Goal: Contribute content: Add original content to the website for others to see

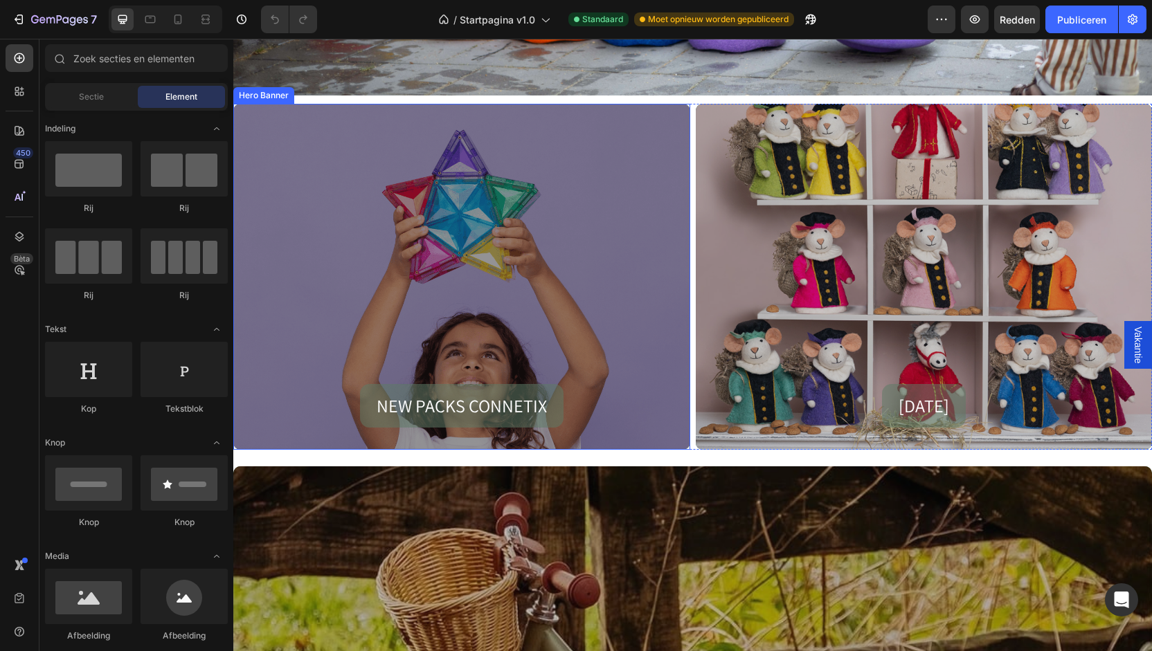
scroll to position [692, 0]
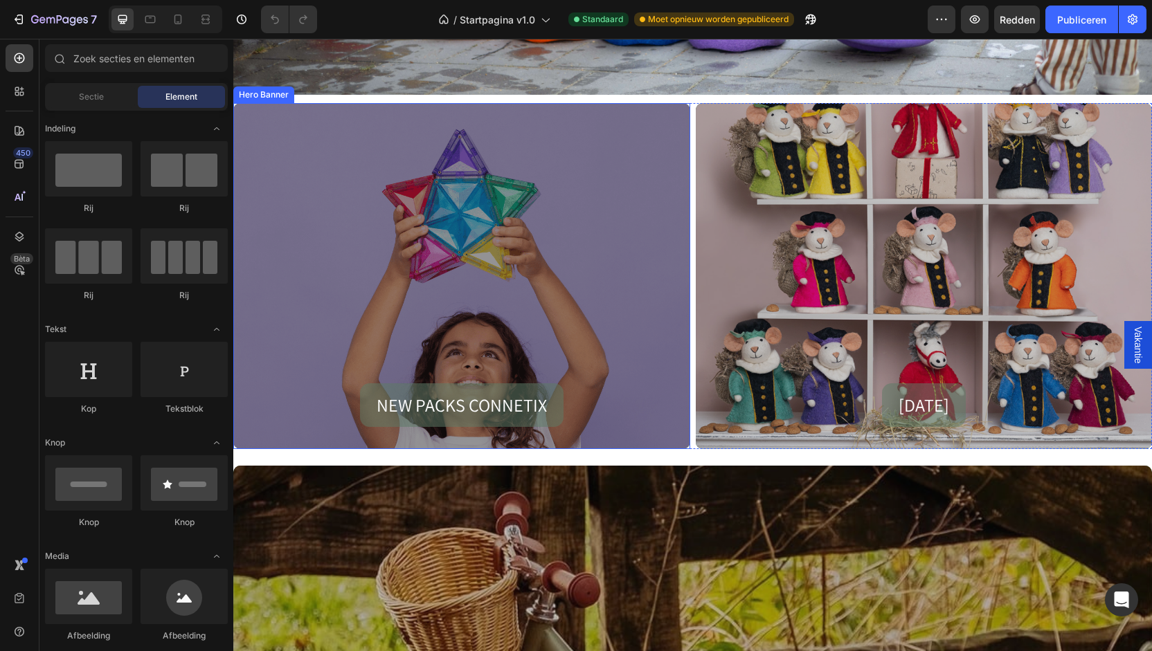
click at [435, 216] on div "Overlay" at bounding box center [461, 276] width 457 height 346
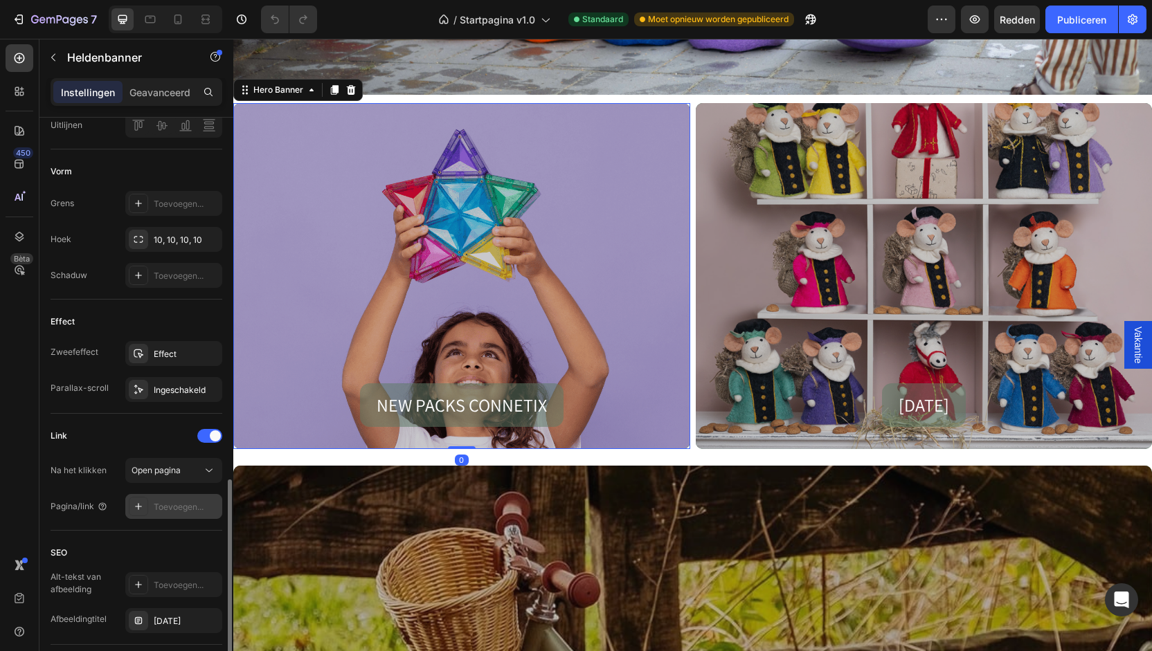
scroll to position [623, 0]
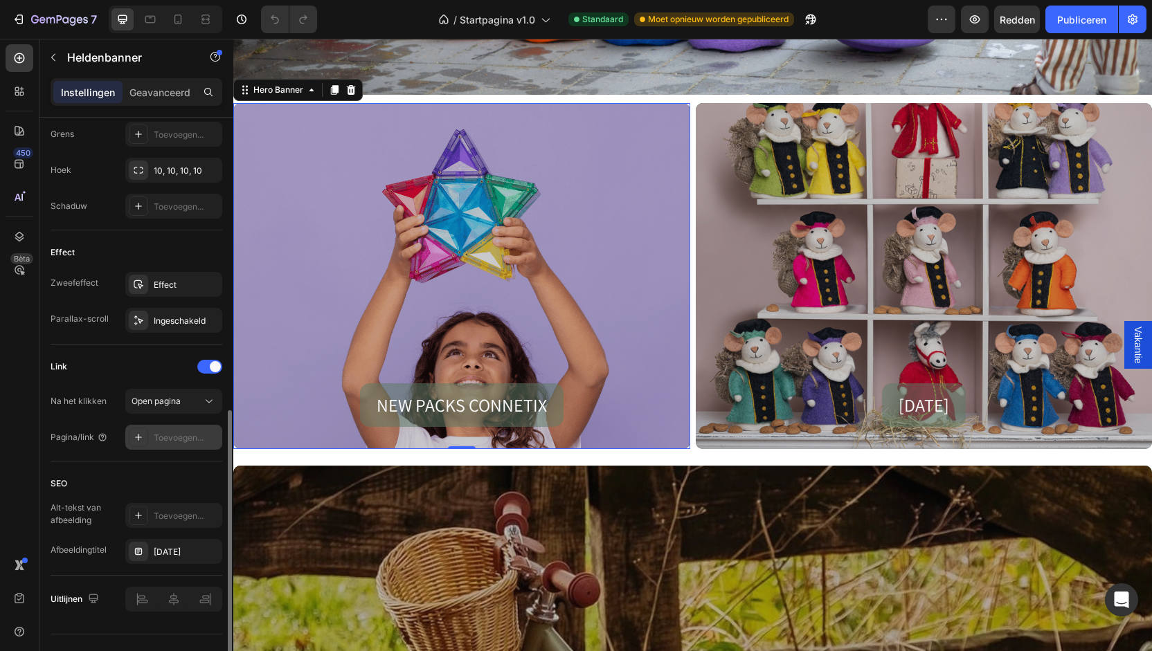
click at [140, 434] on icon at bounding box center [138, 437] width 11 height 11
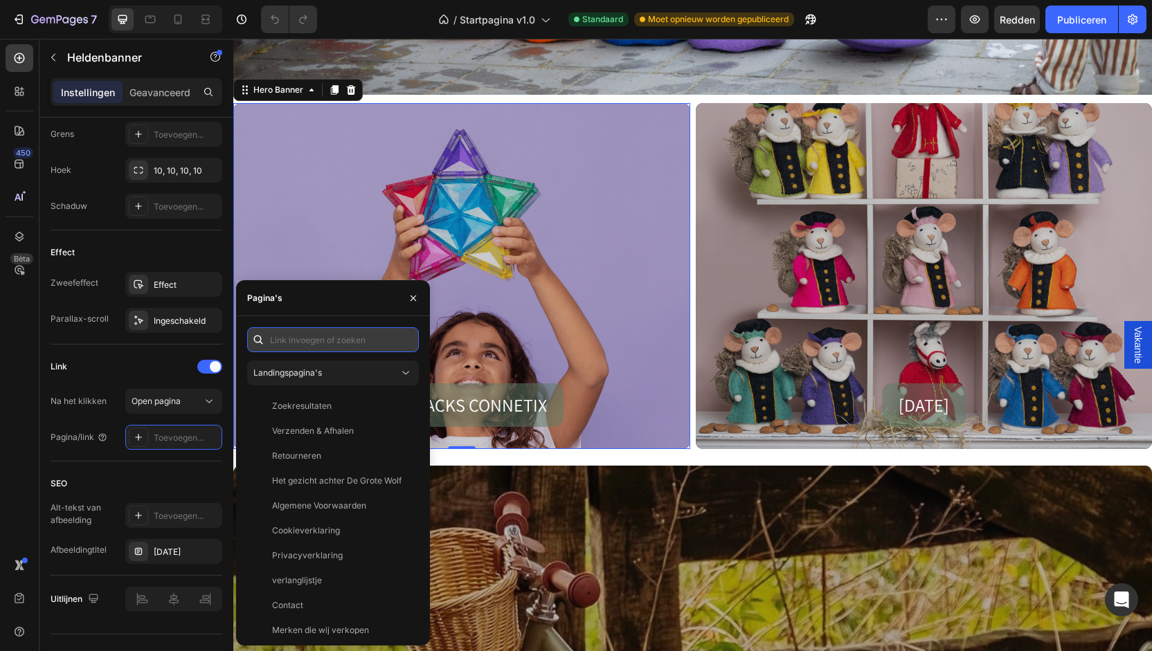
click at [305, 342] on input "text" at bounding box center [333, 339] width 172 height 25
paste input "[URL][DOMAIN_NAME]"
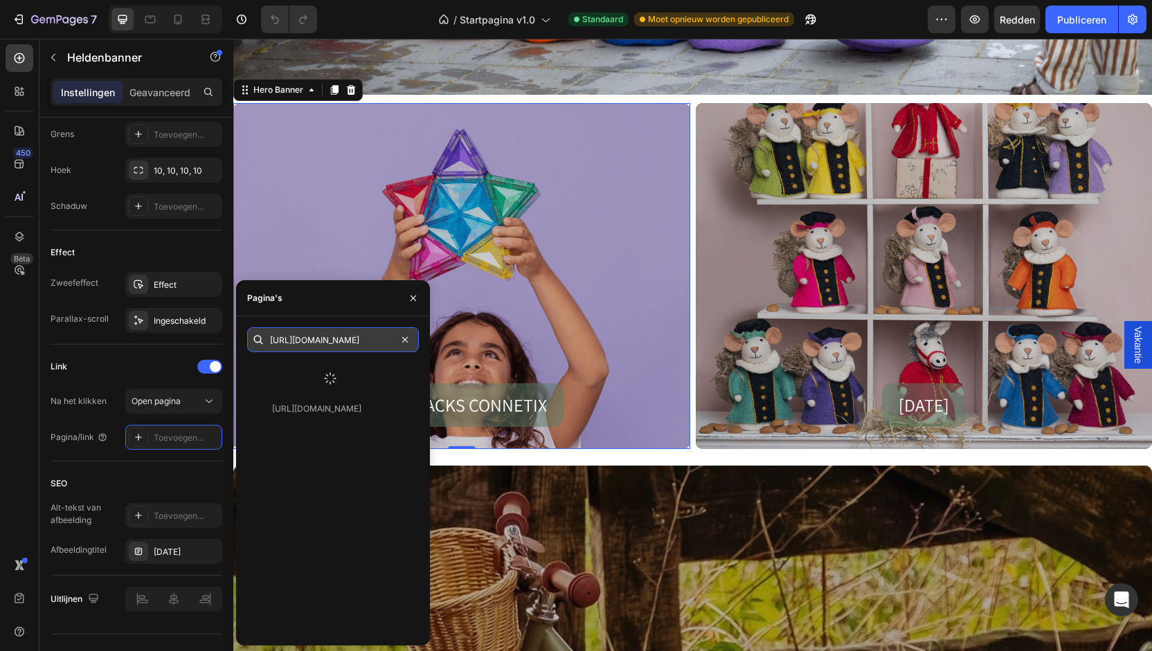
type input "[URL][DOMAIN_NAME]"
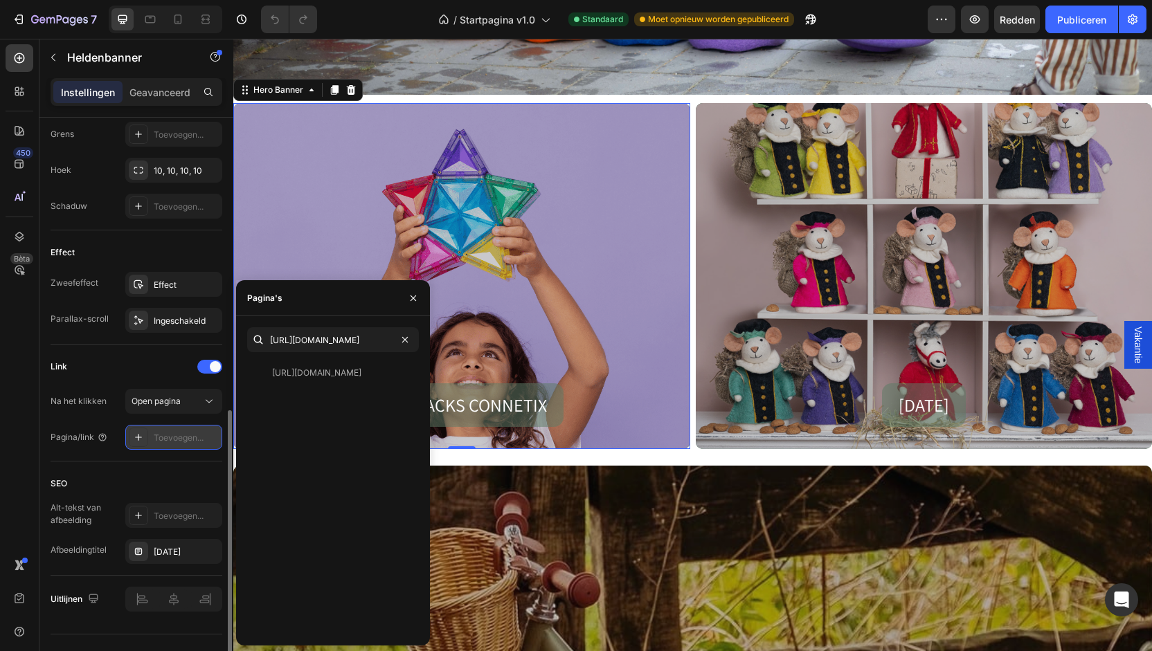
scroll to position [0, 0]
click at [196, 437] on font "Toevoegen..." at bounding box center [179, 438] width 50 height 10
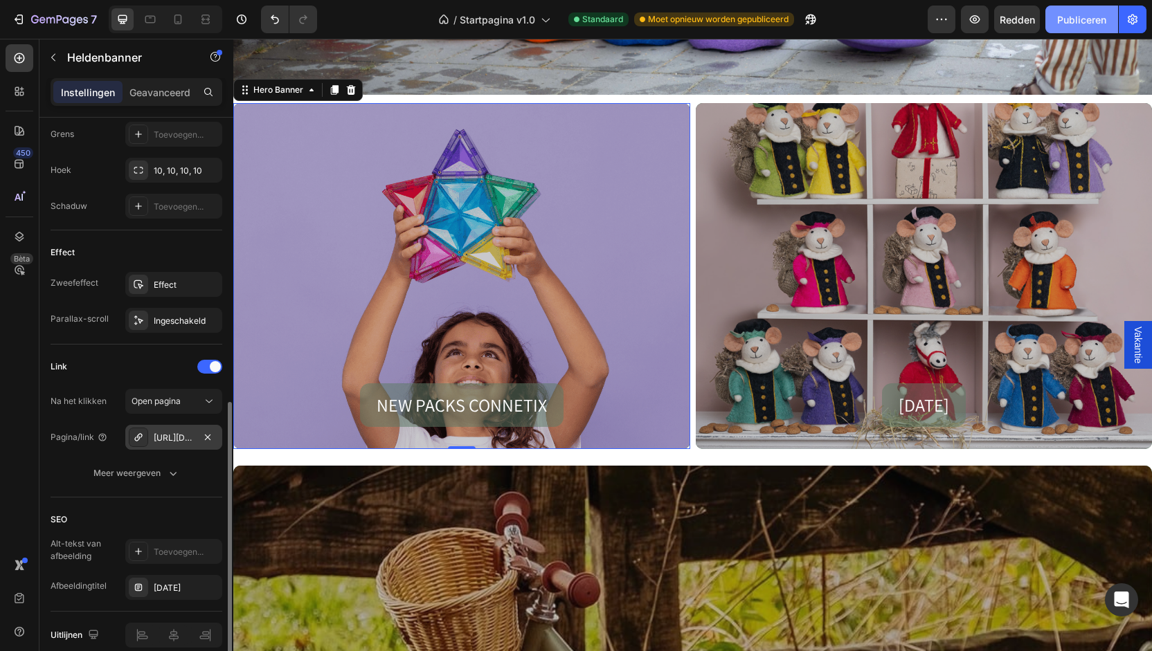
click at [1087, 17] on font "Publiceren" at bounding box center [1081, 20] width 49 height 12
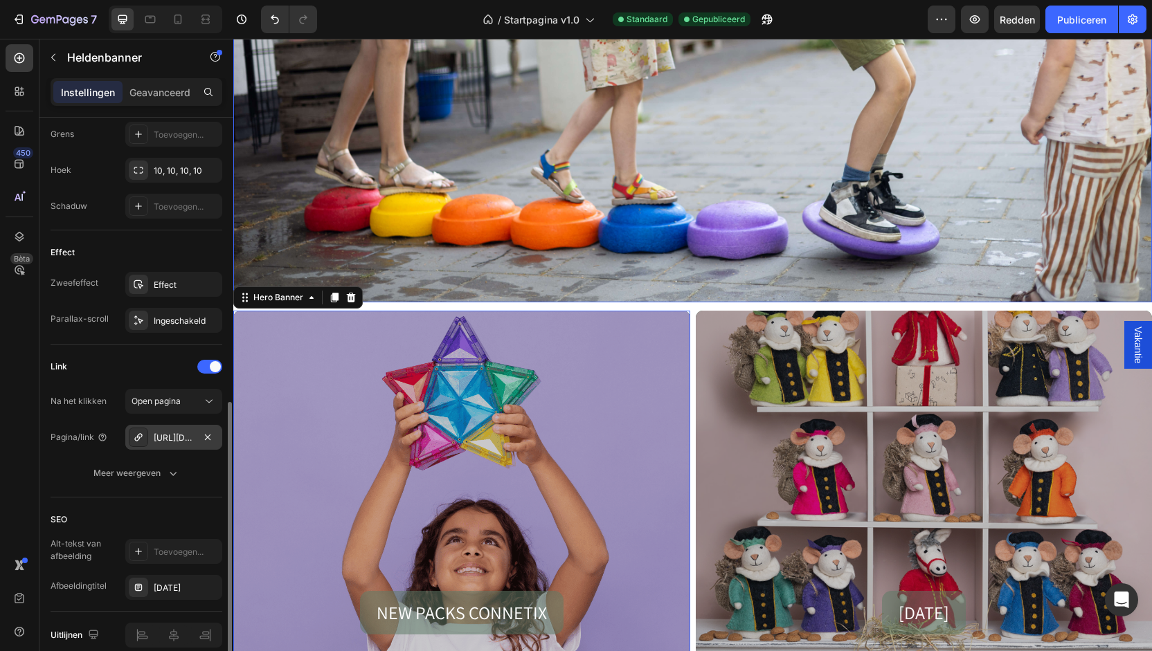
scroll to position [346, 0]
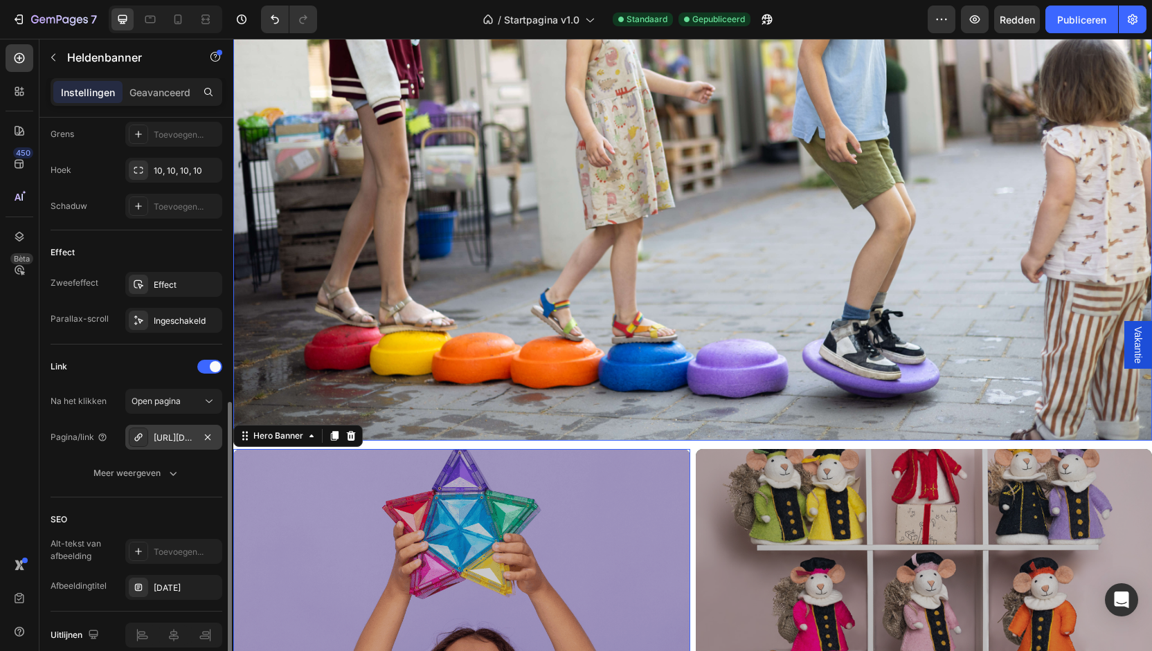
click at [531, 225] on img at bounding box center [692, 134] width 919 height 613
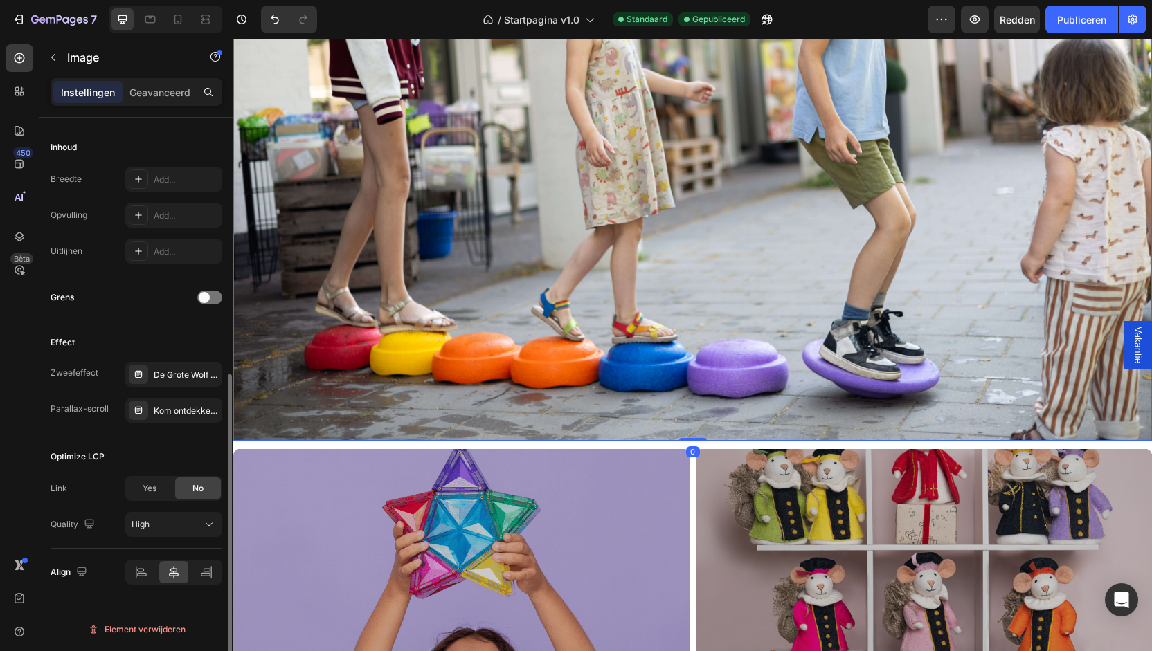
scroll to position [0, 0]
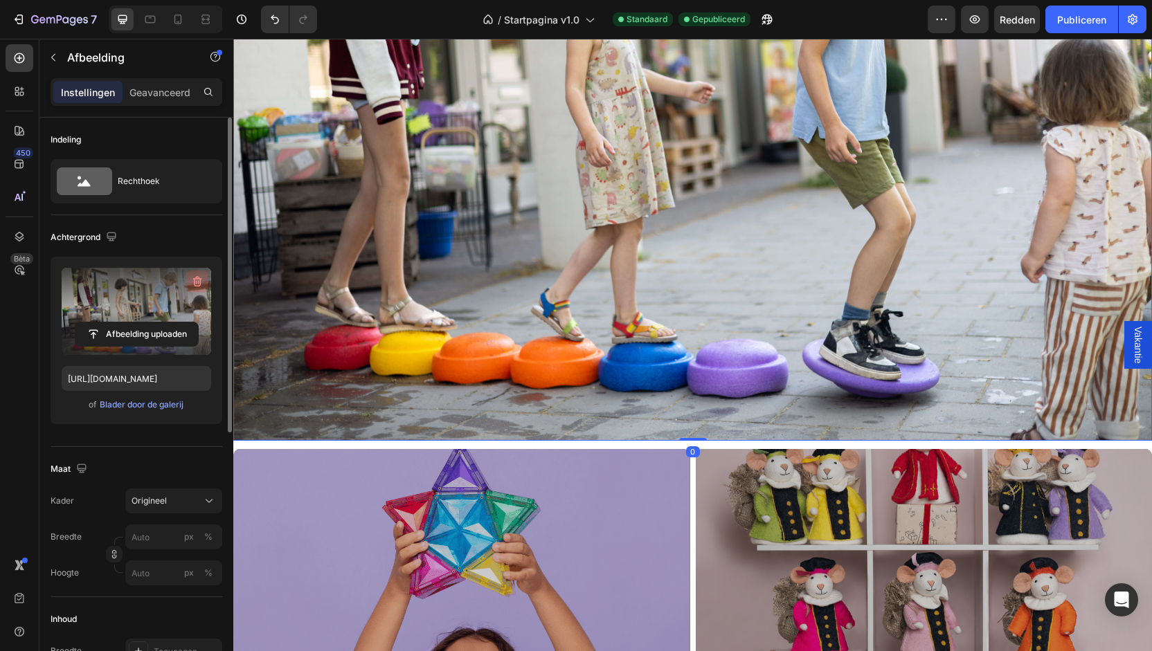
click at [195, 280] on icon "button" at bounding box center [197, 282] width 9 height 10
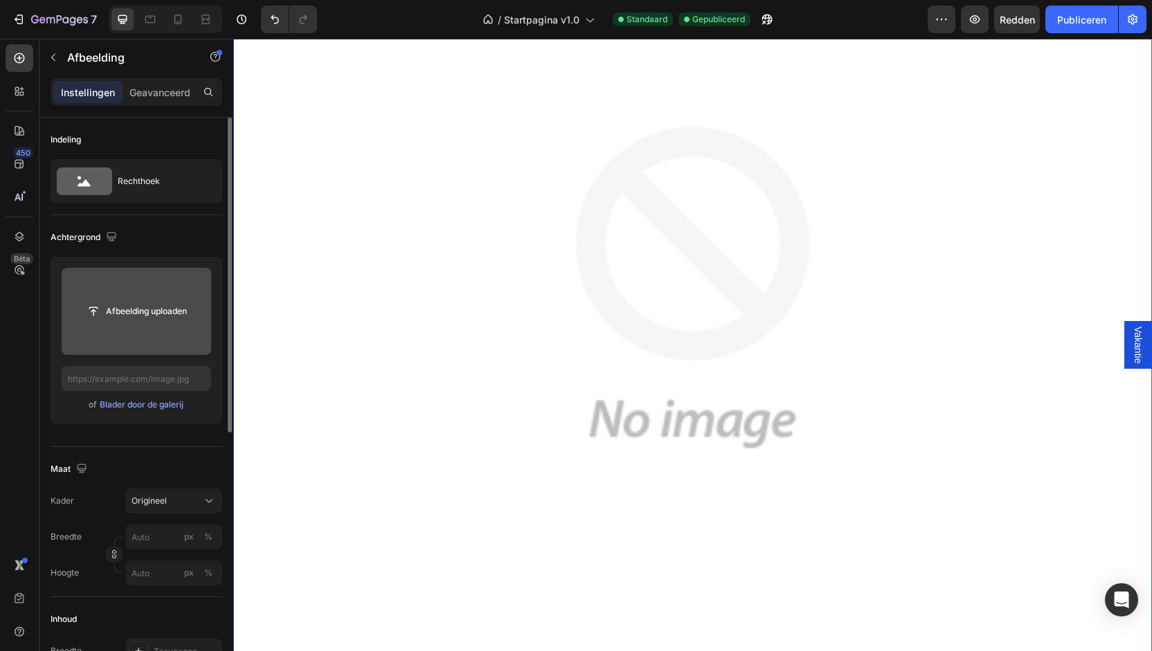
click at [154, 313] on input "file" at bounding box center [136, 312] width 123 height 24
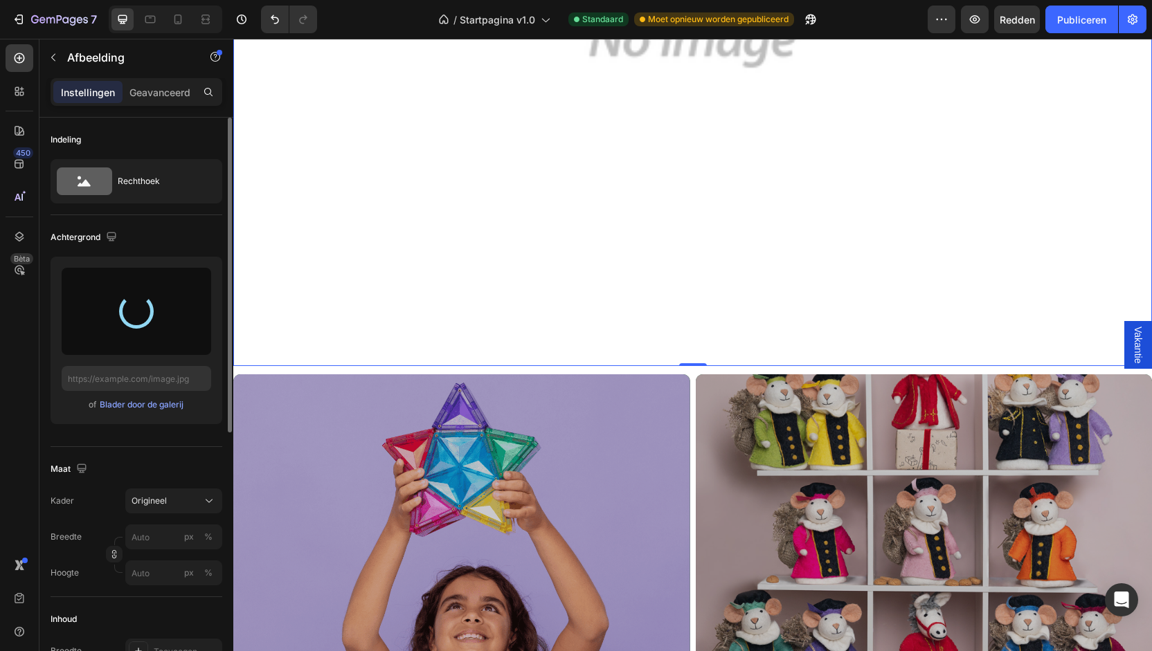
scroll to position [831, 0]
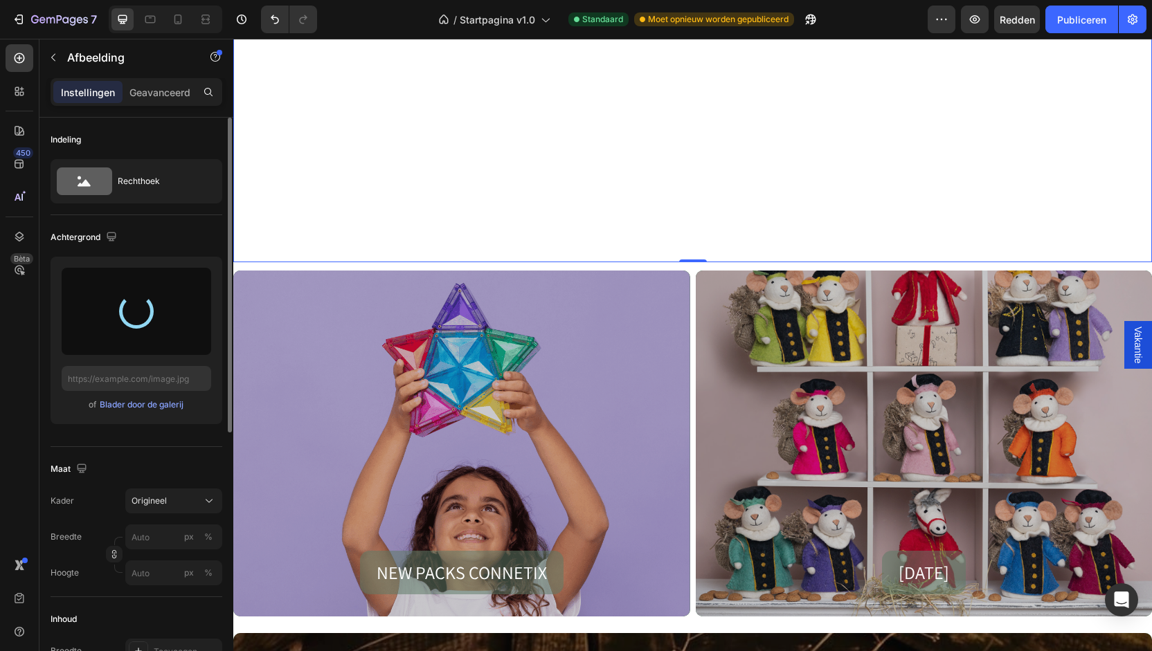
type input "[URL][DOMAIN_NAME]"
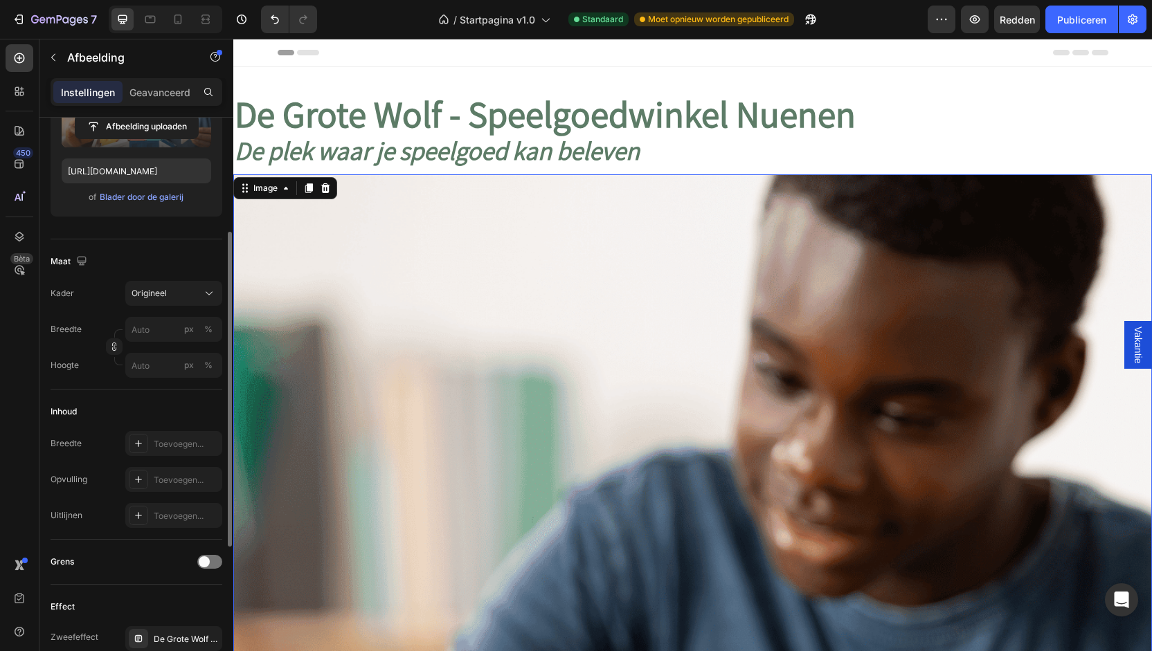
scroll to position [415, 0]
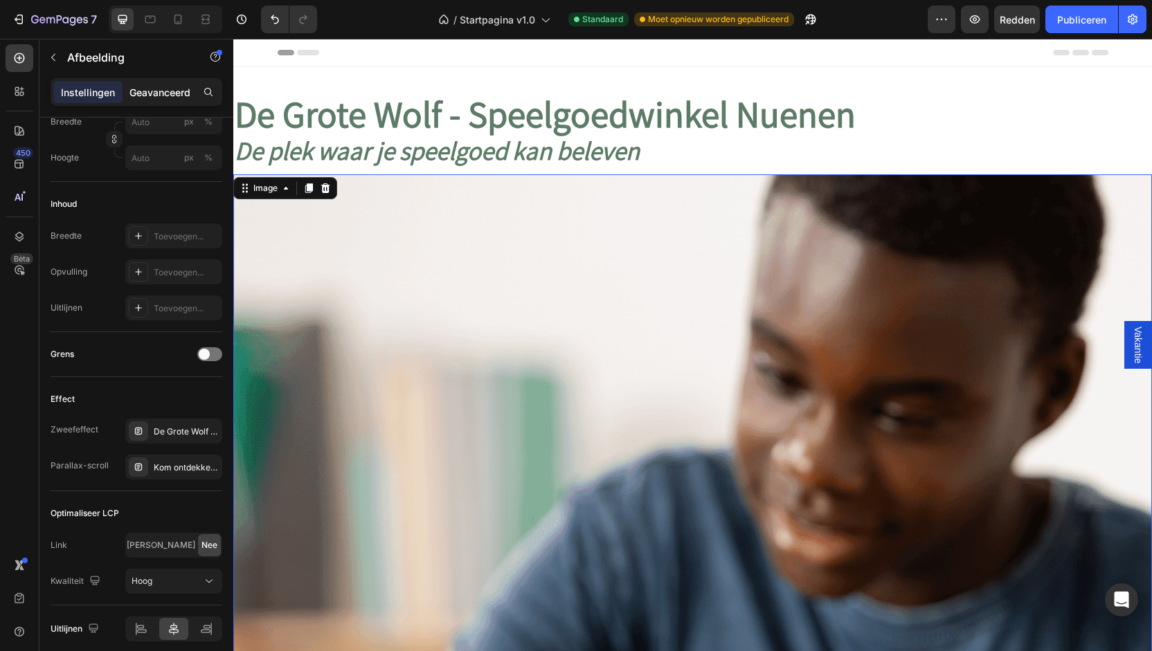
click at [161, 92] on font "Geavanceerd" at bounding box center [159, 93] width 61 height 12
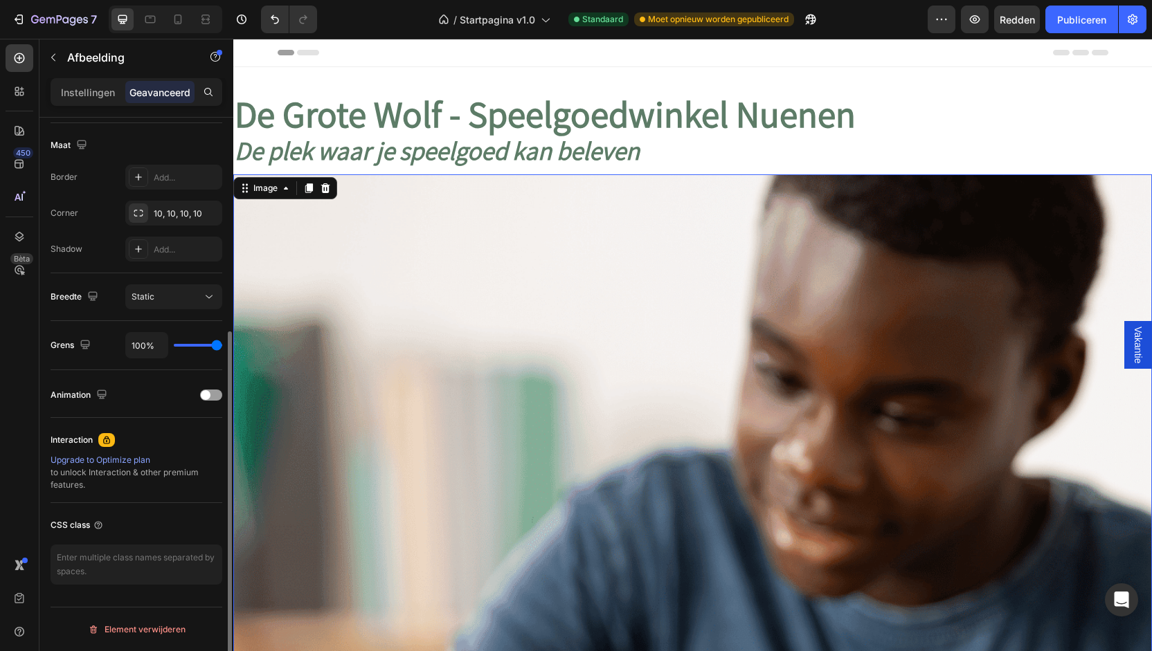
scroll to position [347, 0]
type input "4%"
type input "4"
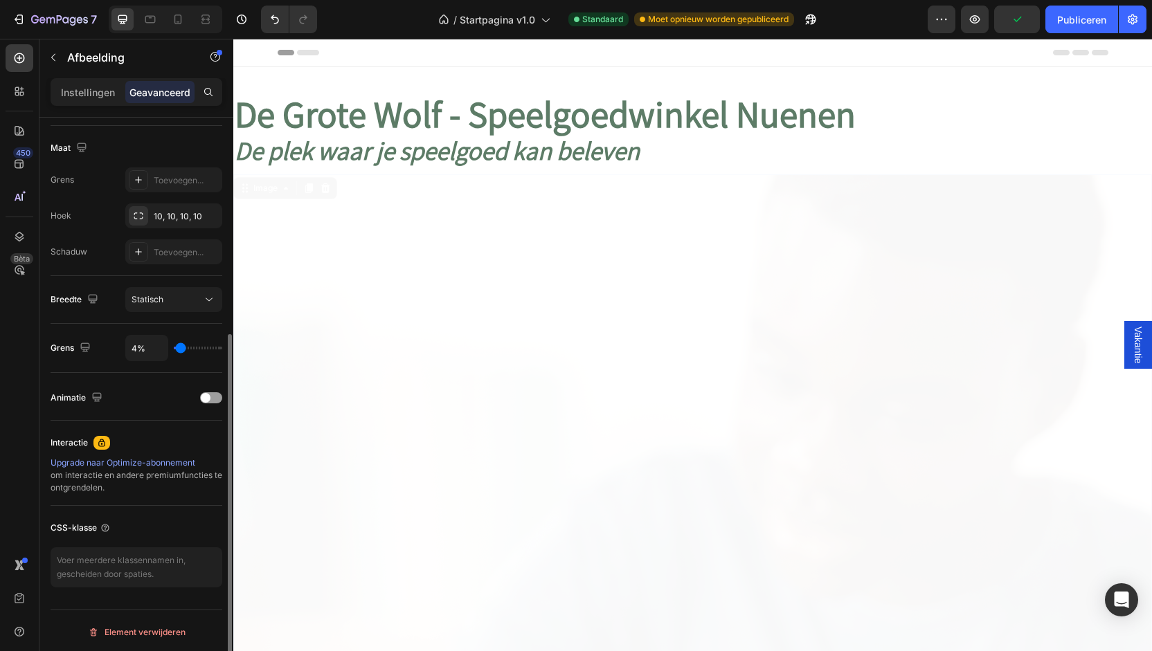
type input "3%"
type input "3"
type input "7%"
type input "7"
type input "14%"
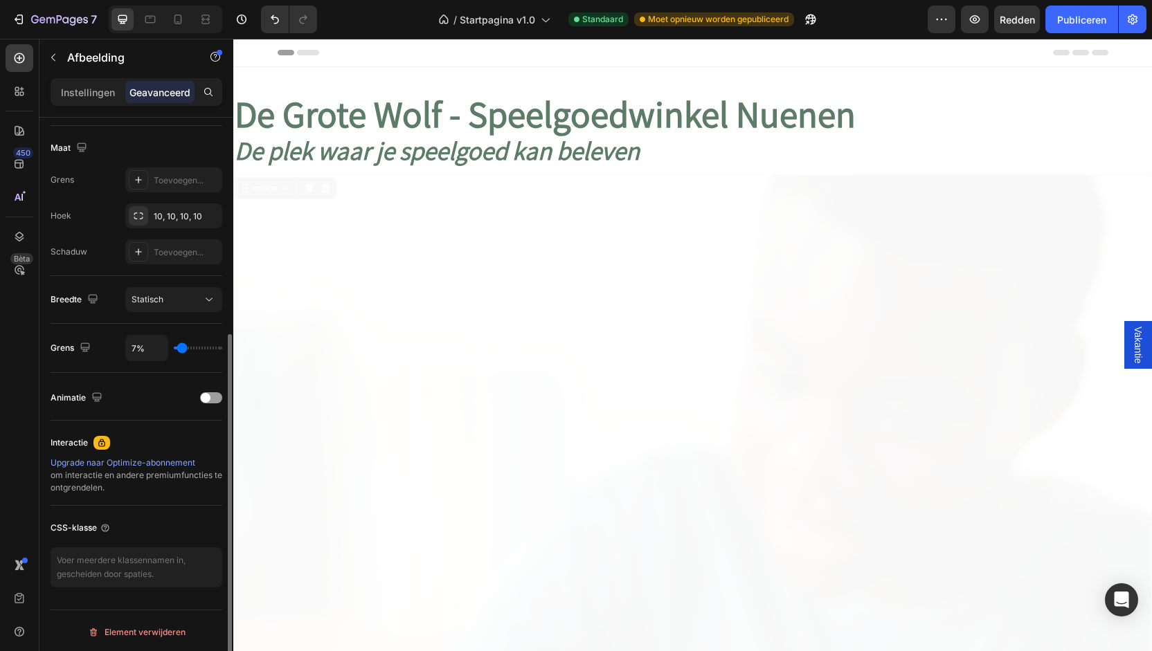
type input "14"
type input "25%"
type input "25"
type input "28%"
type input "28"
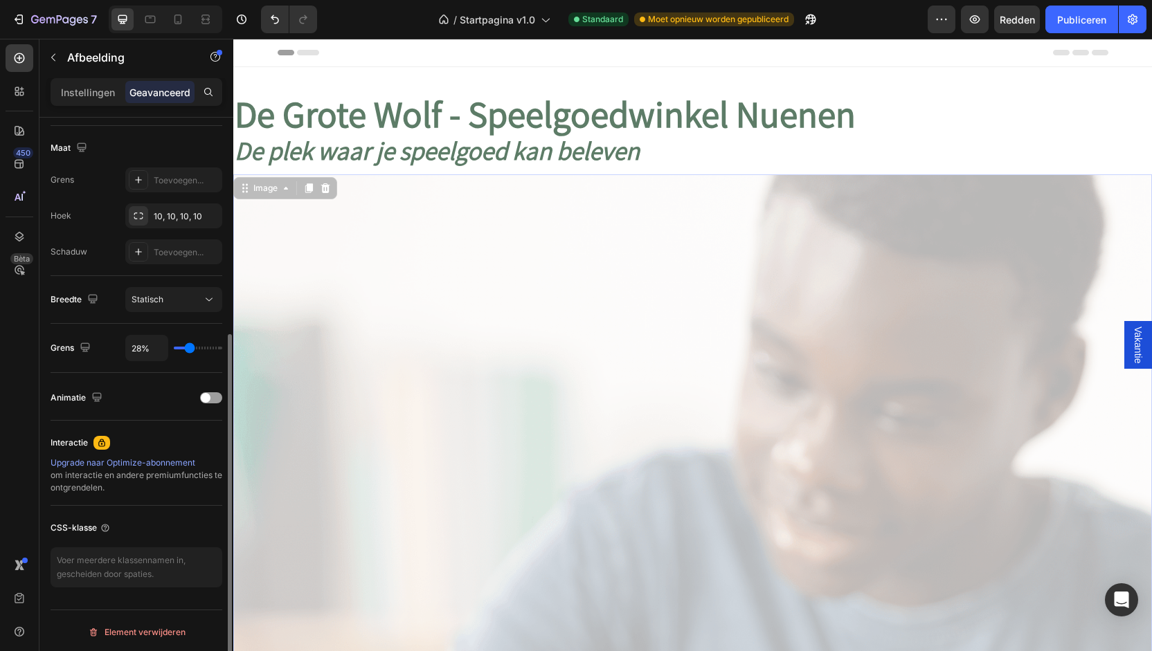
type input "29%"
type input "29"
type input "30%"
type input "30"
type input "31%"
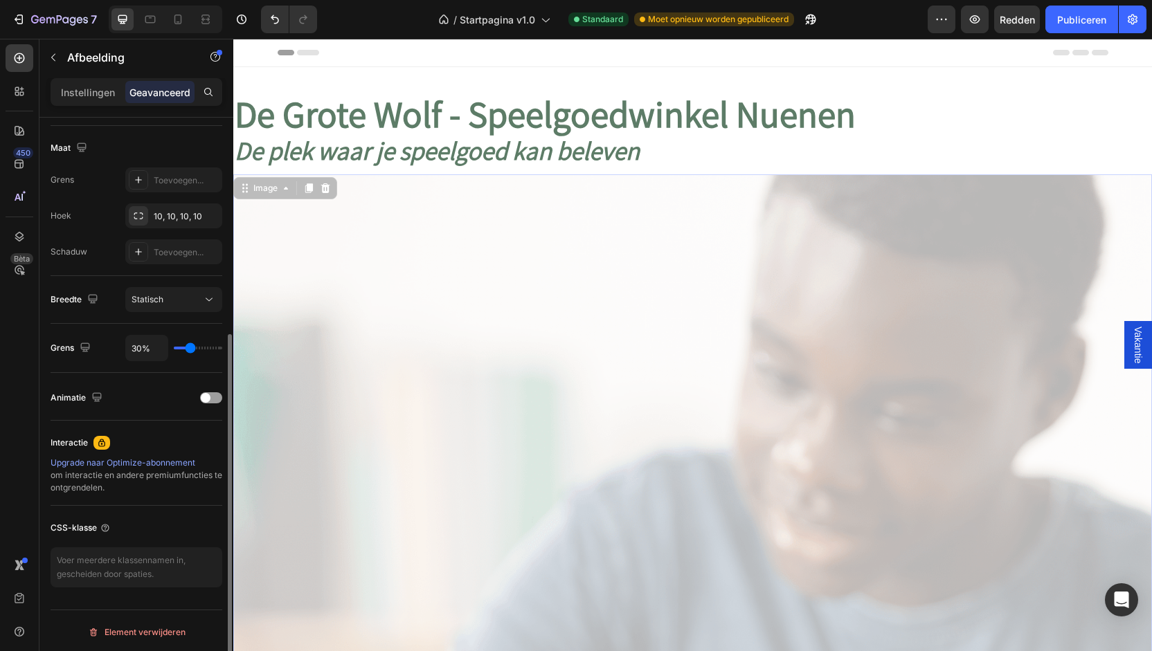
type input "31"
type input "33%"
type input "33"
type input "34%"
type input "34"
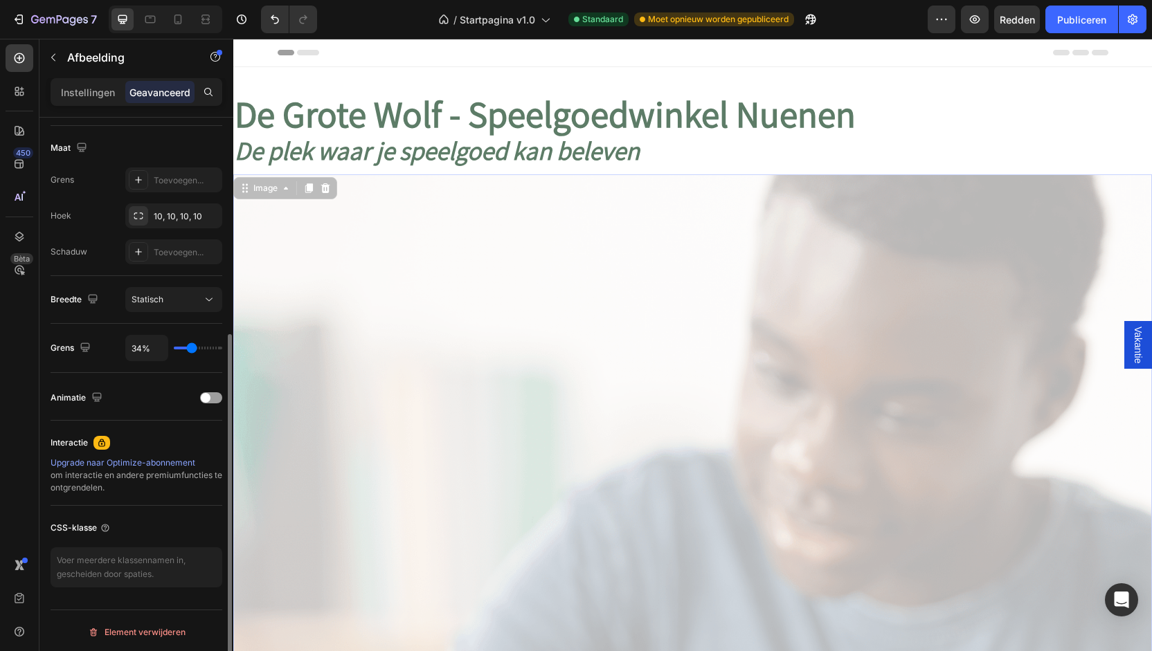
type input "43%"
type input "43"
type input "60%"
type input "60"
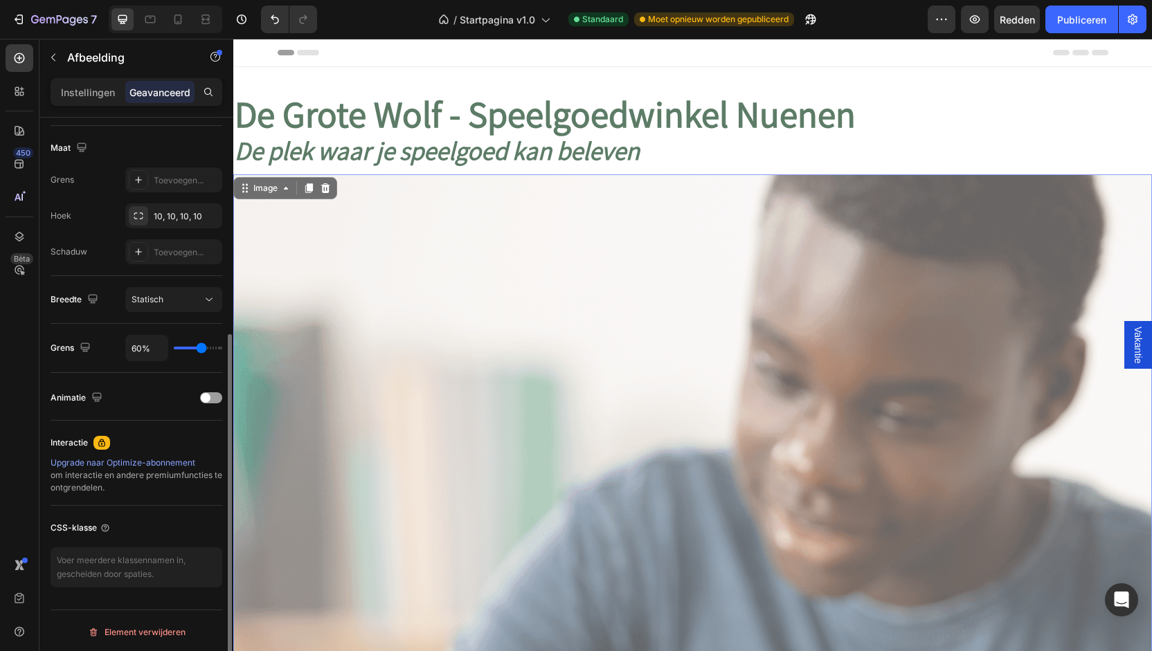
type input "64%"
type input "64"
type input "65%"
type input "65"
type input "73%"
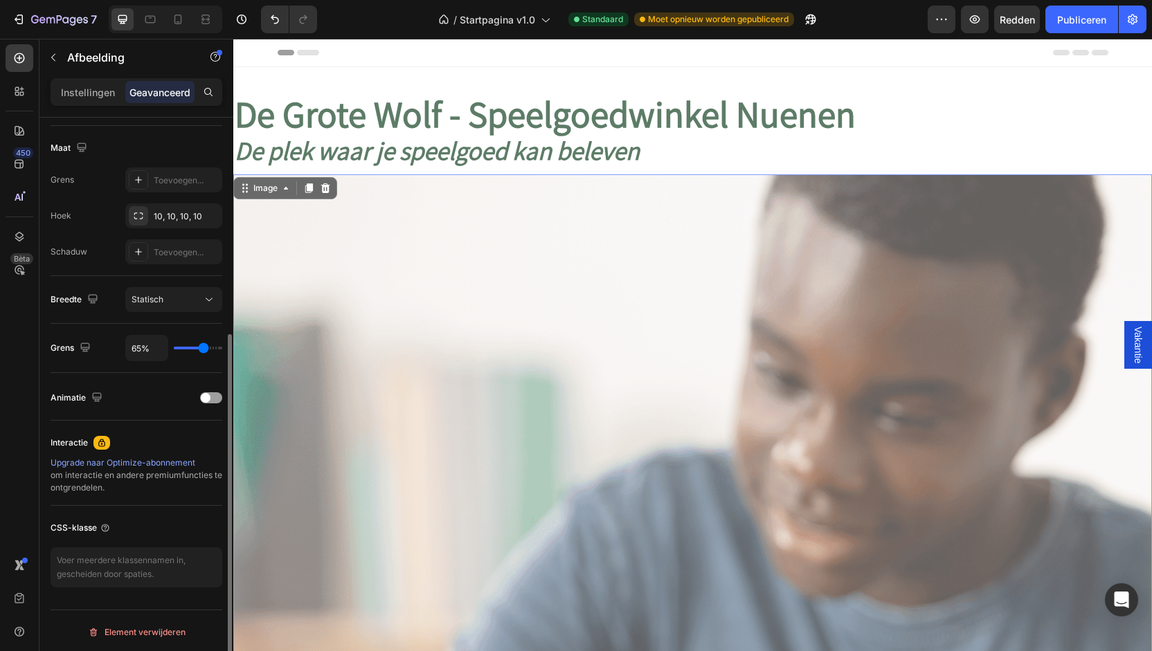
type input "73"
type input "100%"
type input "100"
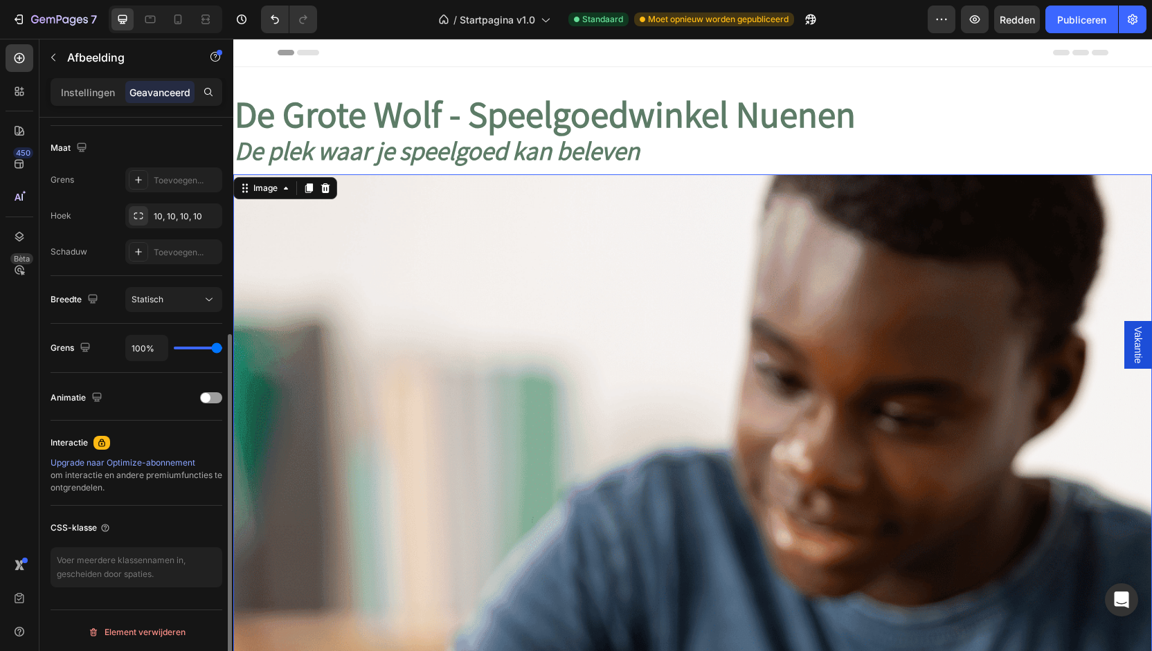
drag, startPoint x: 213, startPoint y: 344, endPoint x: 1, endPoint y: 310, distance: 214.5
click at [222, 349] on input "range" at bounding box center [198, 348] width 48 height 3
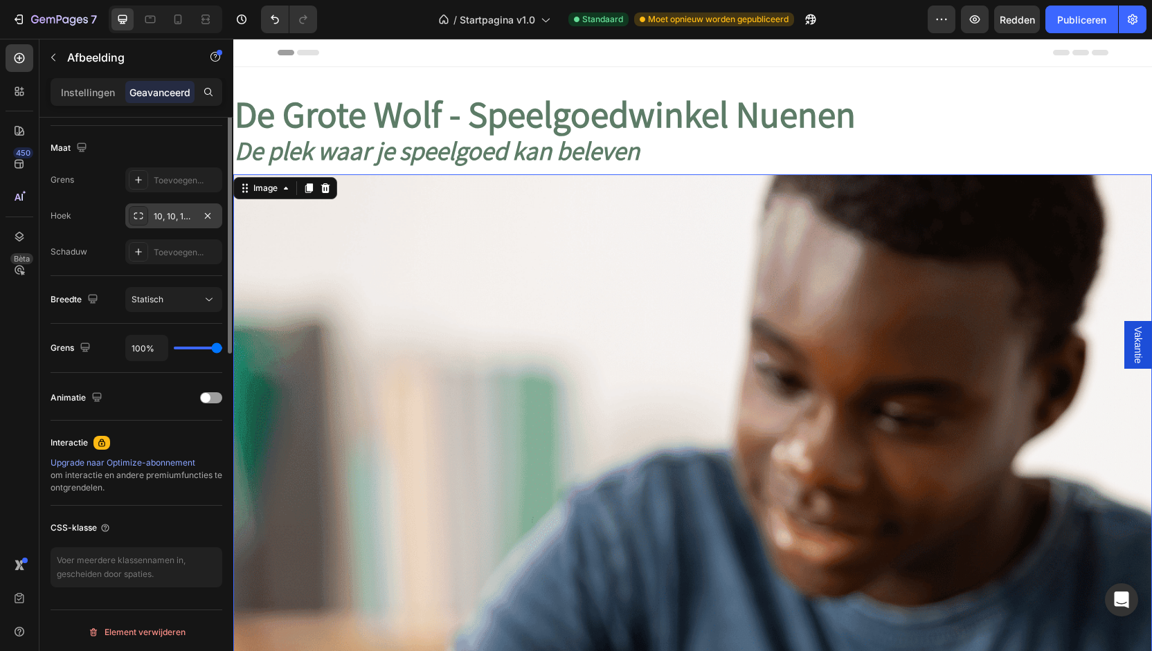
scroll to position [140, 0]
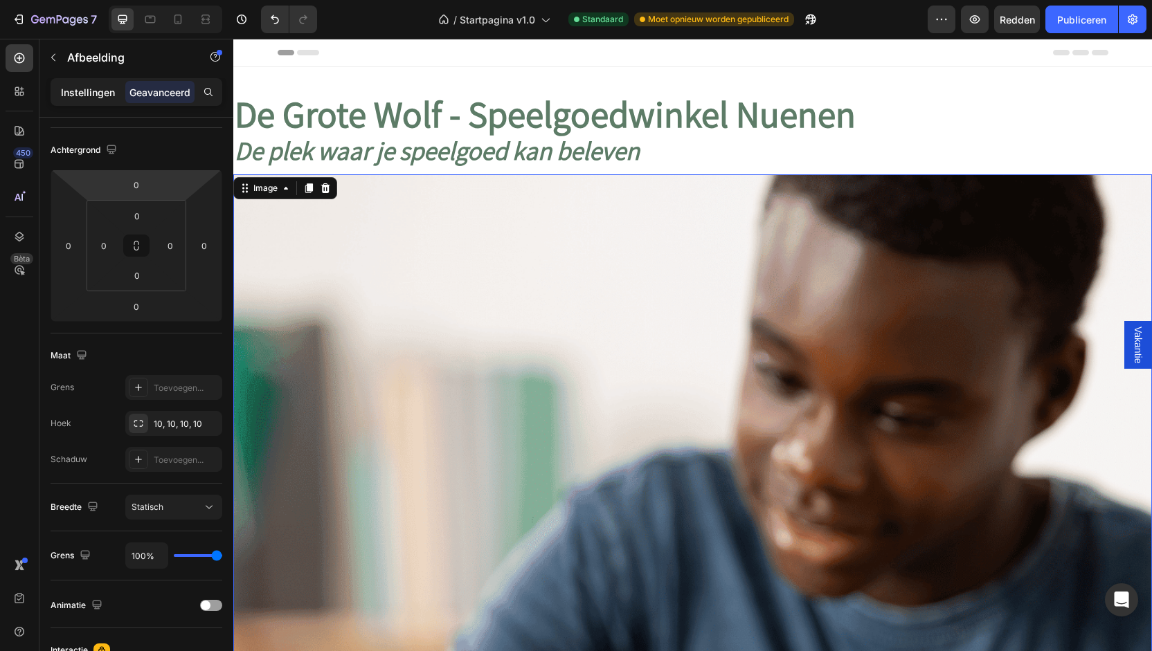
click at [97, 88] on font "Instellingen" at bounding box center [88, 93] width 54 height 12
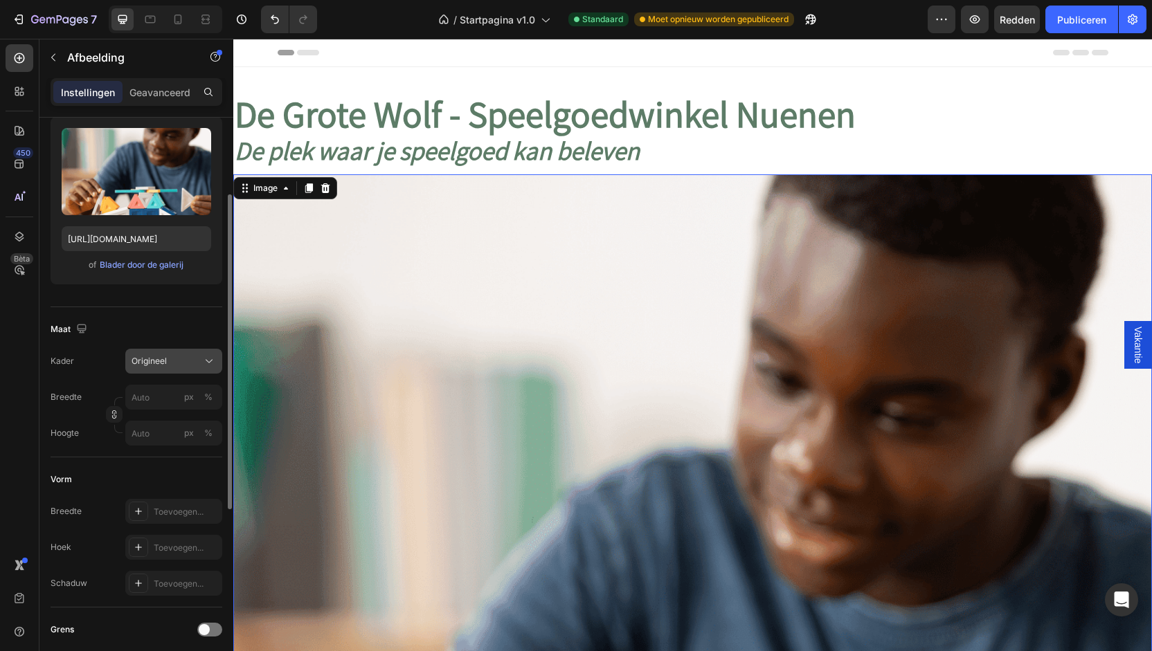
click at [168, 361] on div "Origineel" at bounding box center [166, 361] width 68 height 12
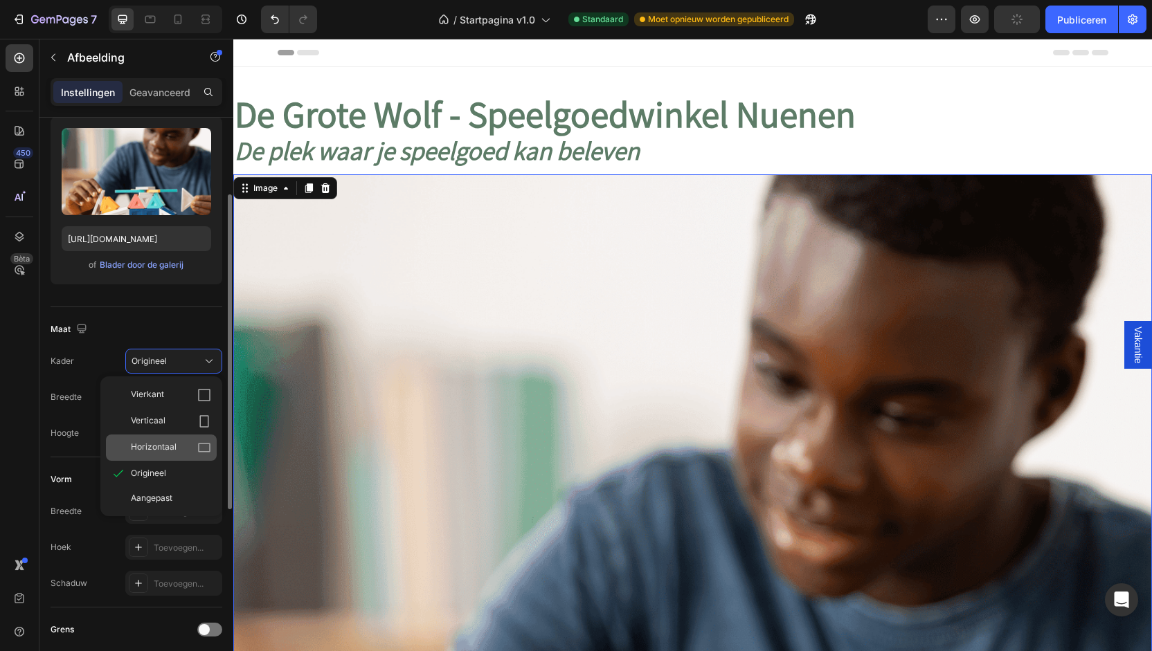
click at [157, 441] on span "Horizontaal" at bounding box center [154, 448] width 46 height 14
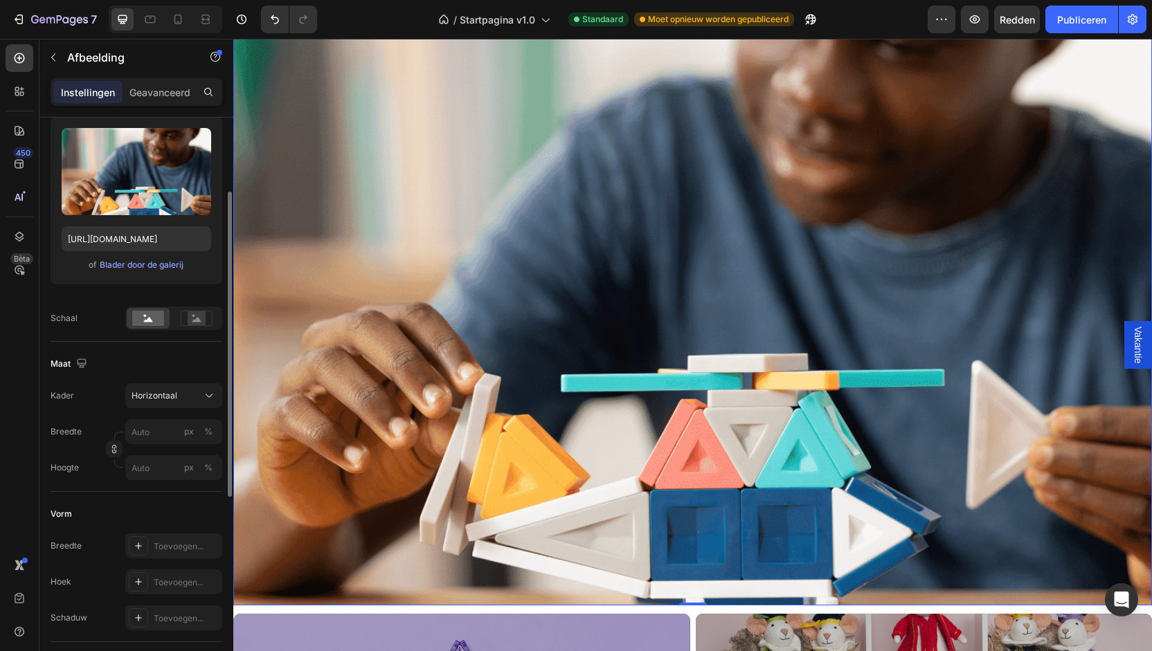
scroll to position [277, 0]
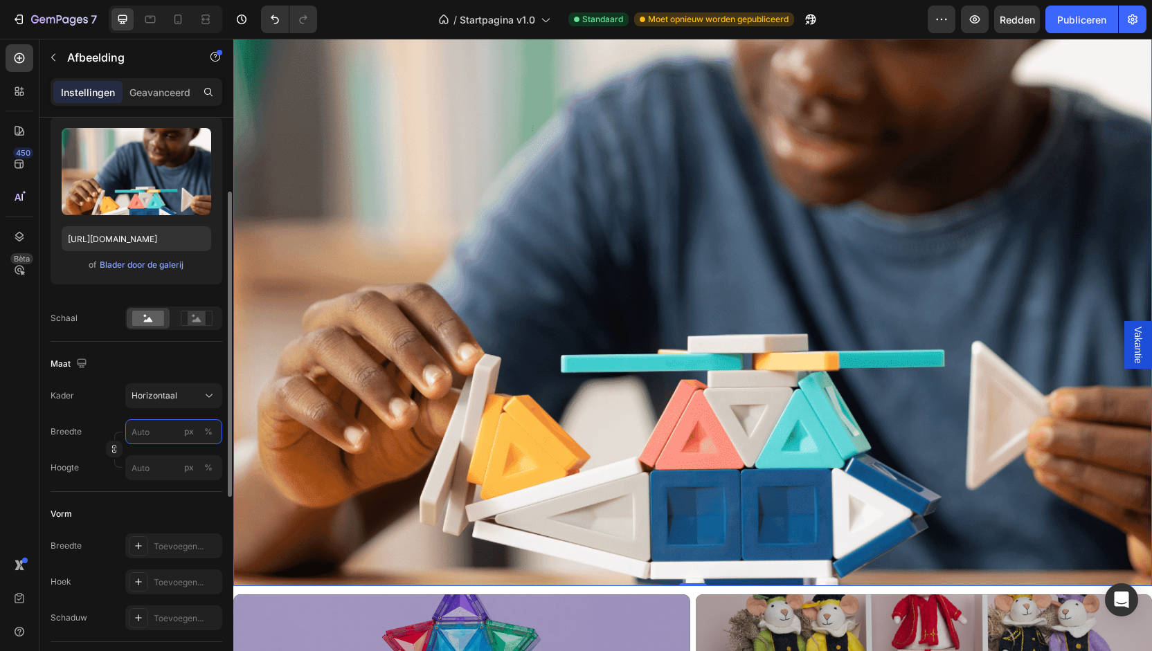
click at [157, 437] on input "px %" at bounding box center [173, 431] width 97 height 25
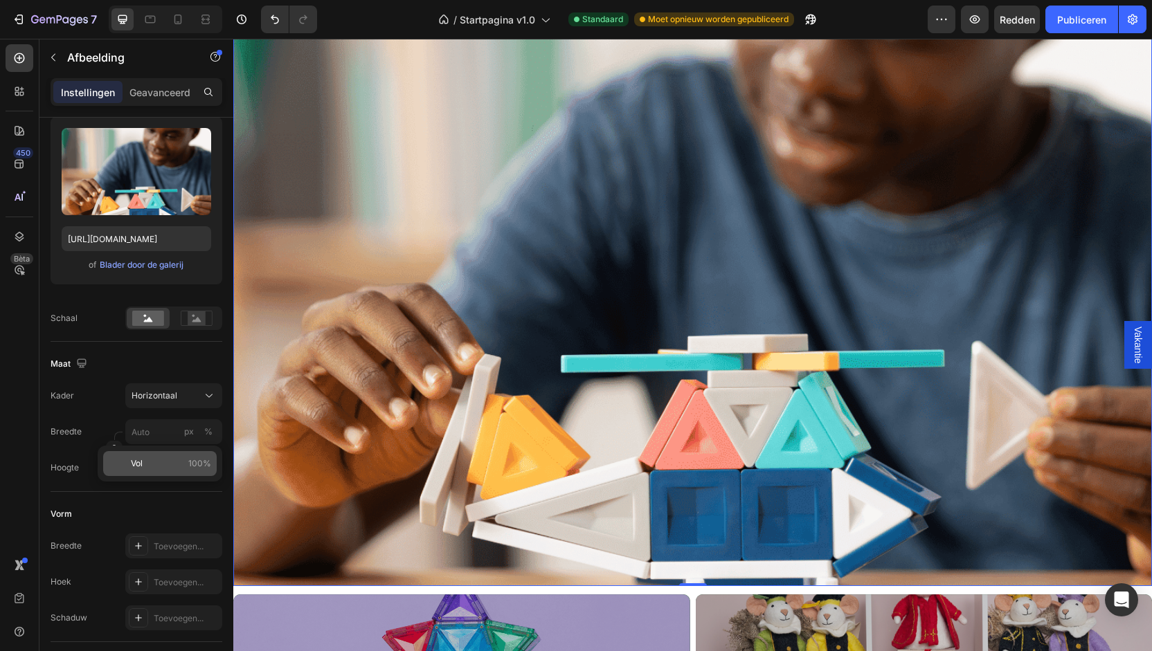
click at [140, 458] on span "Vol" at bounding box center [137, 464] width 12 height 12
type input "100"
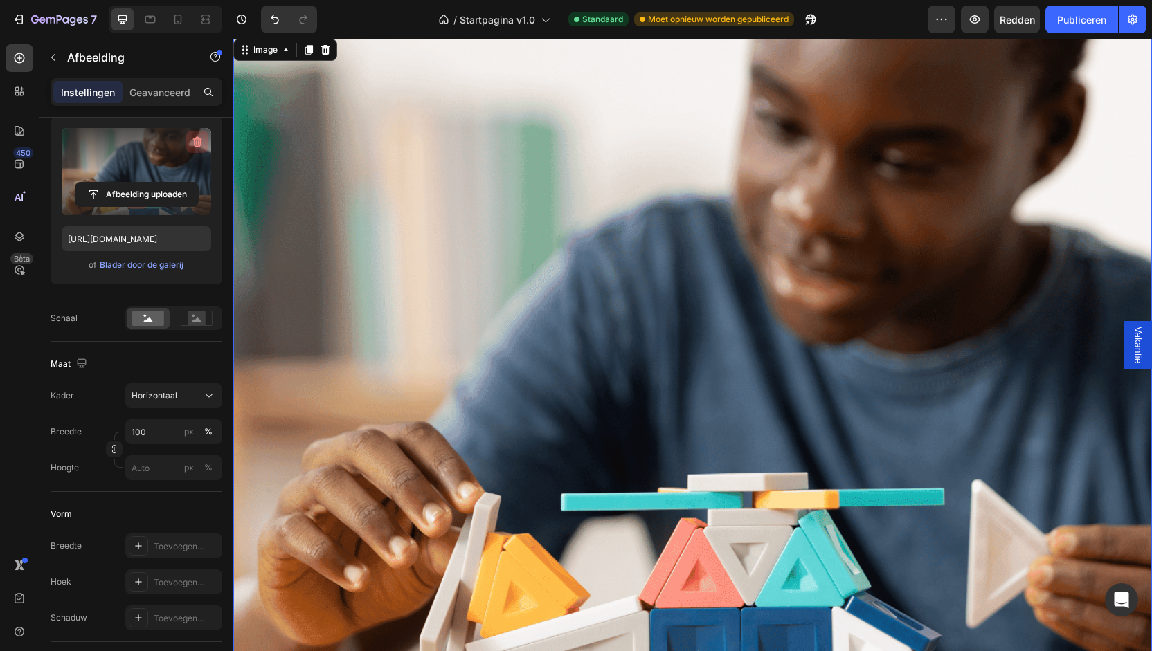
click at [197, 137] on icon "button" at bounding box center [197, 142] width 9 height 10
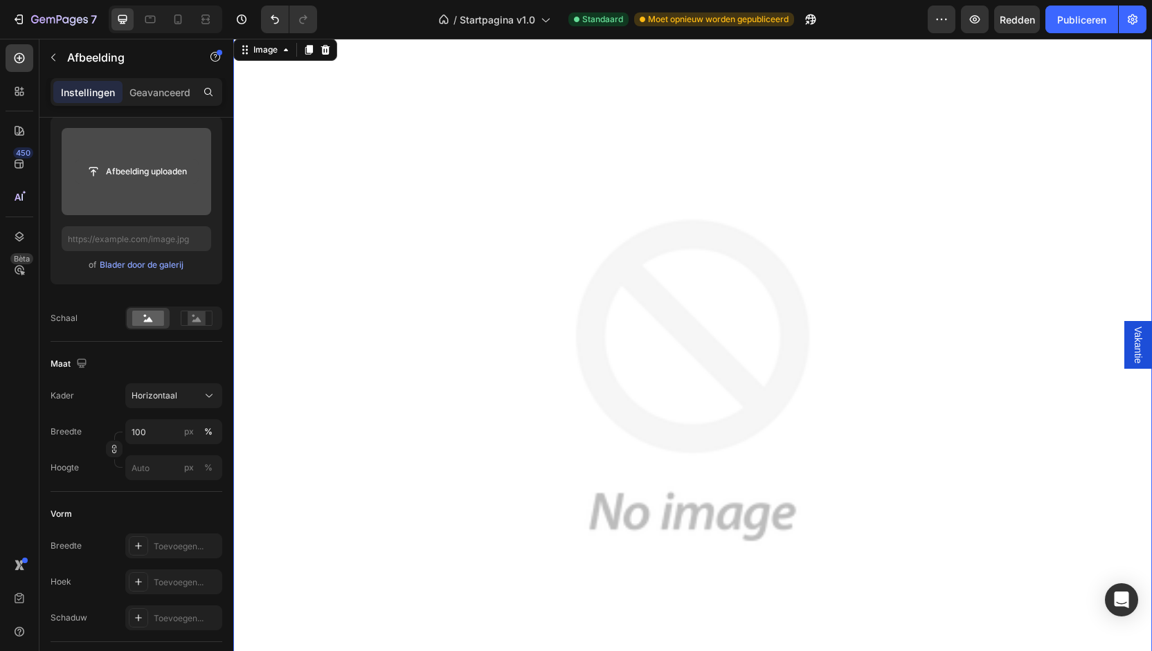
click at [148, 168] on input "file" at bounding box center [136, 172] width 123 height 24
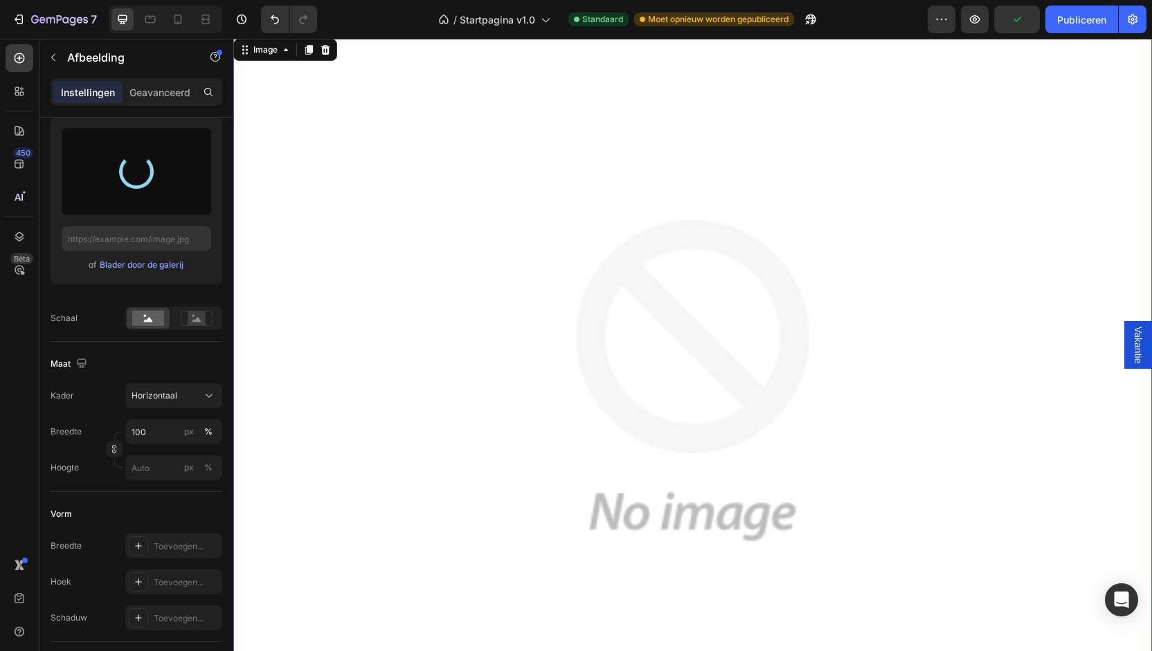
type input "[URL][DOMAIN_NAME]"
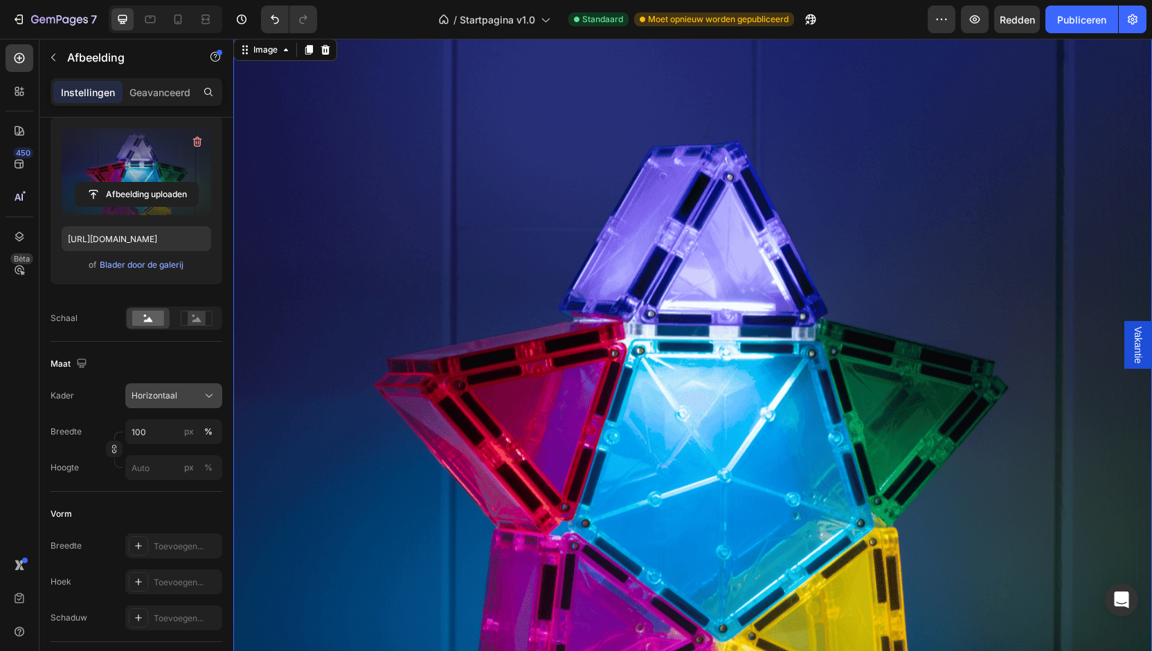
click at [156, 395] on font "Horizontaal" at bounding box center [155, 395] width 46 height 10
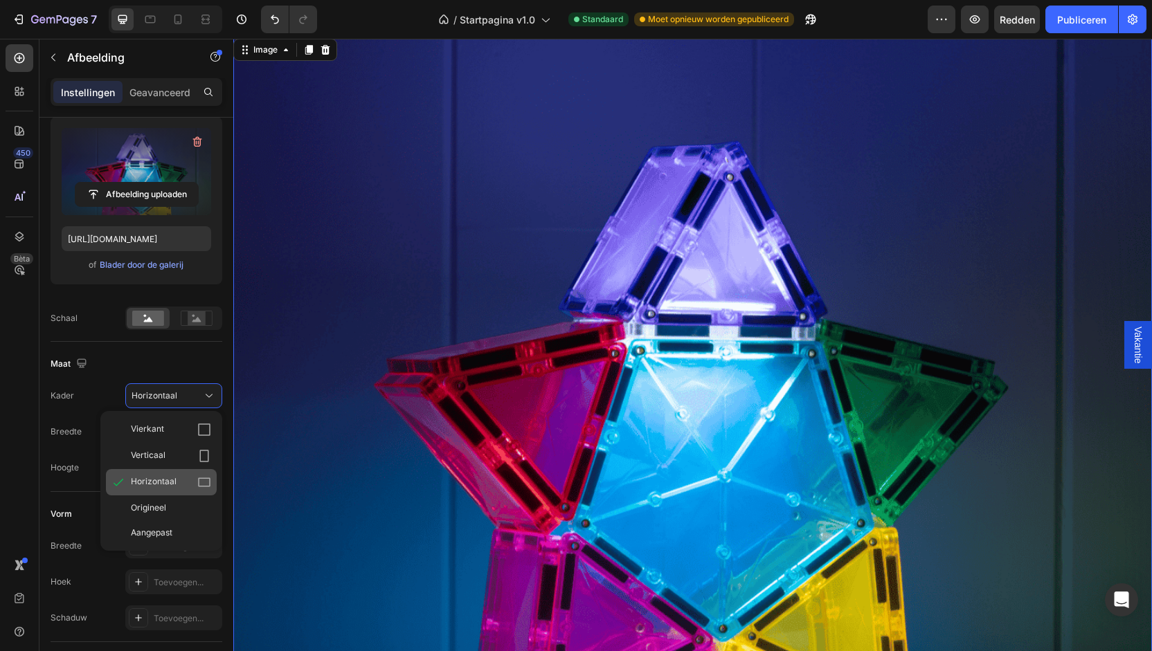
click at [200, 478] on icon at bounding box center [204, 482] width 12 height 9
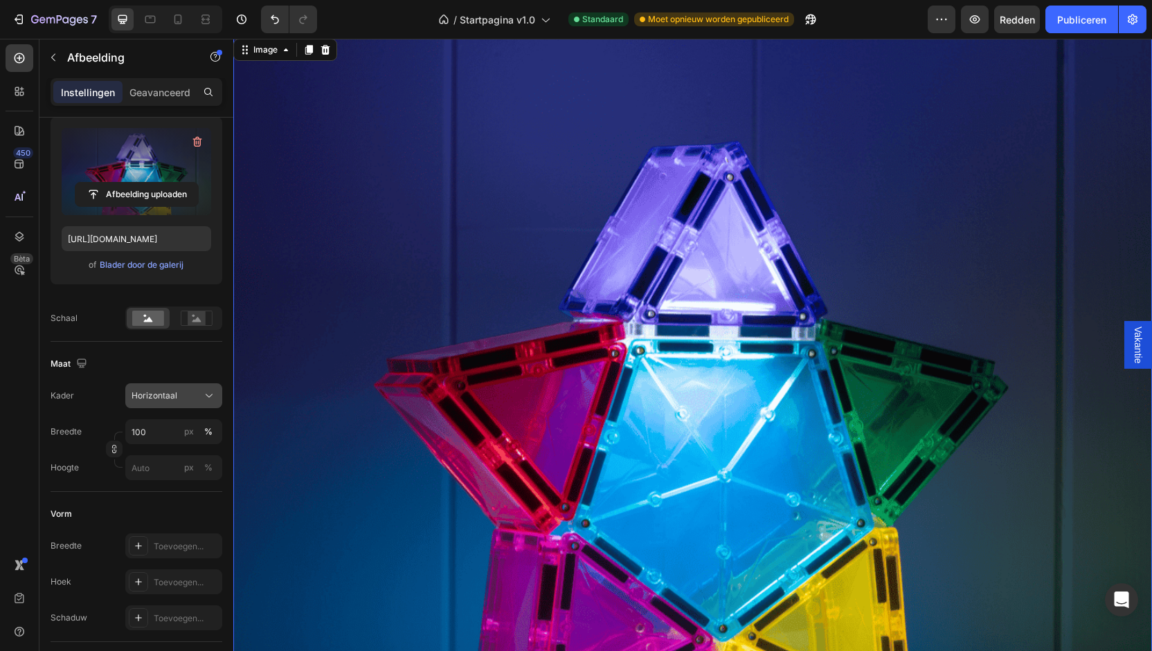
click at [195, 391] on div "Horizontaal" at bounding box center [166, 396] width 68 height 12
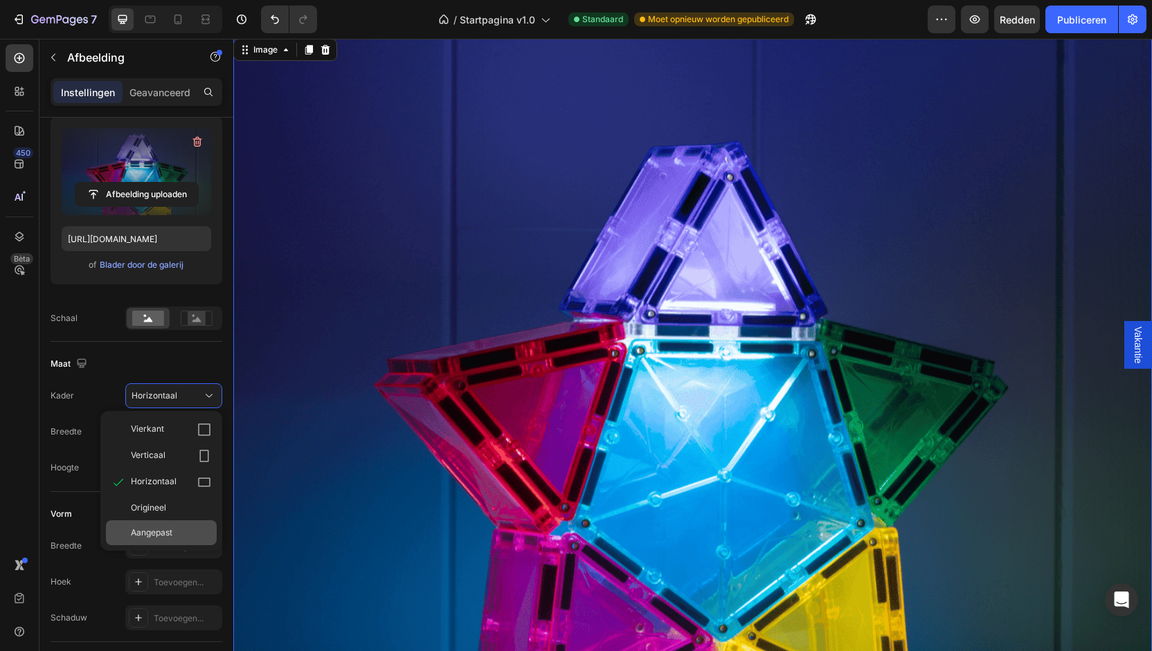
click at [156, 527] on span "Aangepast" at bounding box center [152, 533] width 42 height 12
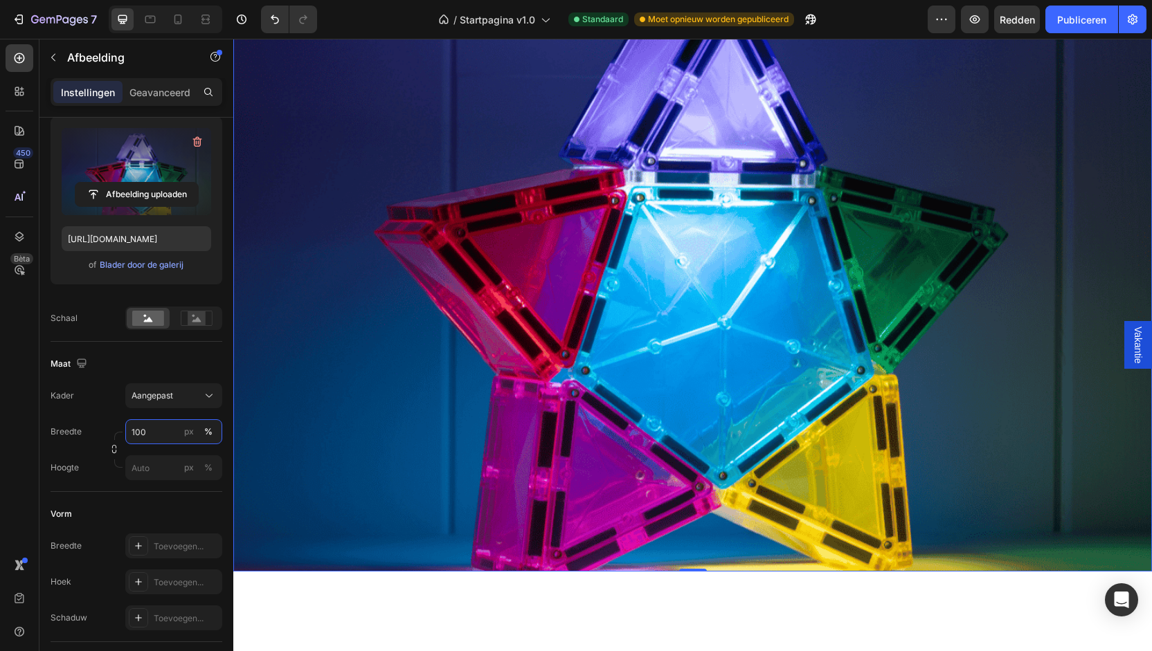
scroll to position [415, 0]
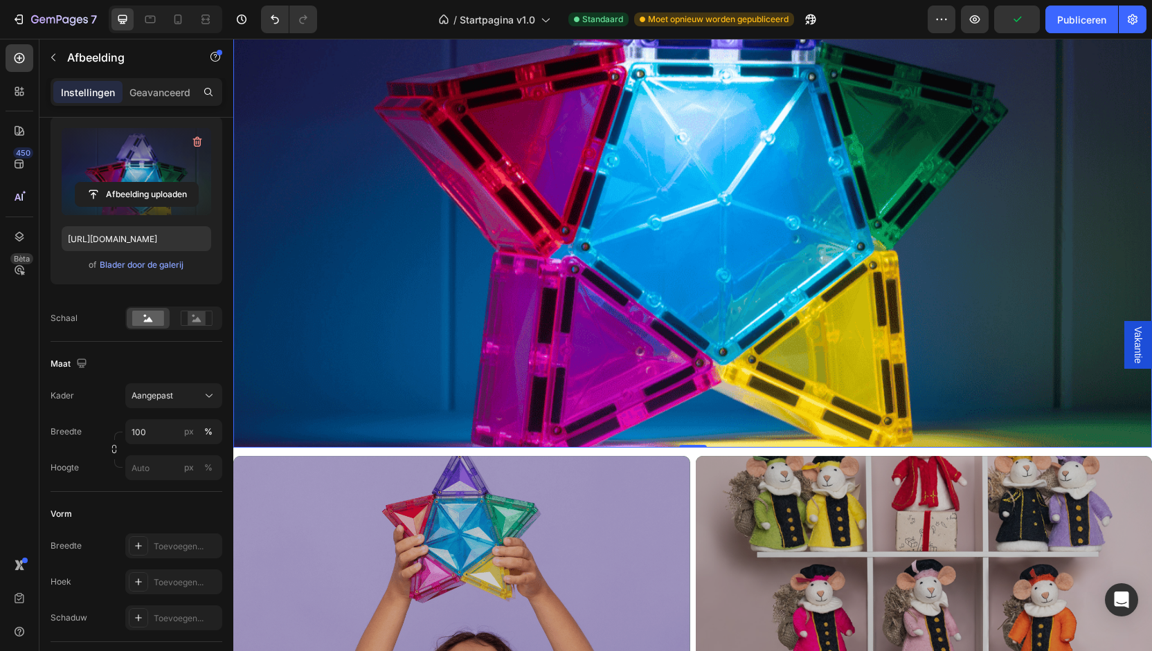
drag, startPoint x: 688, startPoint y: 439, endPoint x: 684, endPoint y: 316, distance: 122.6
click at [684, 316] on div "De Grote Wolf - Speelgoedwinkel Nuenen Heading De plek waar je speelgoed kan be…" at bounding box center [692, 51] width 919 height 799
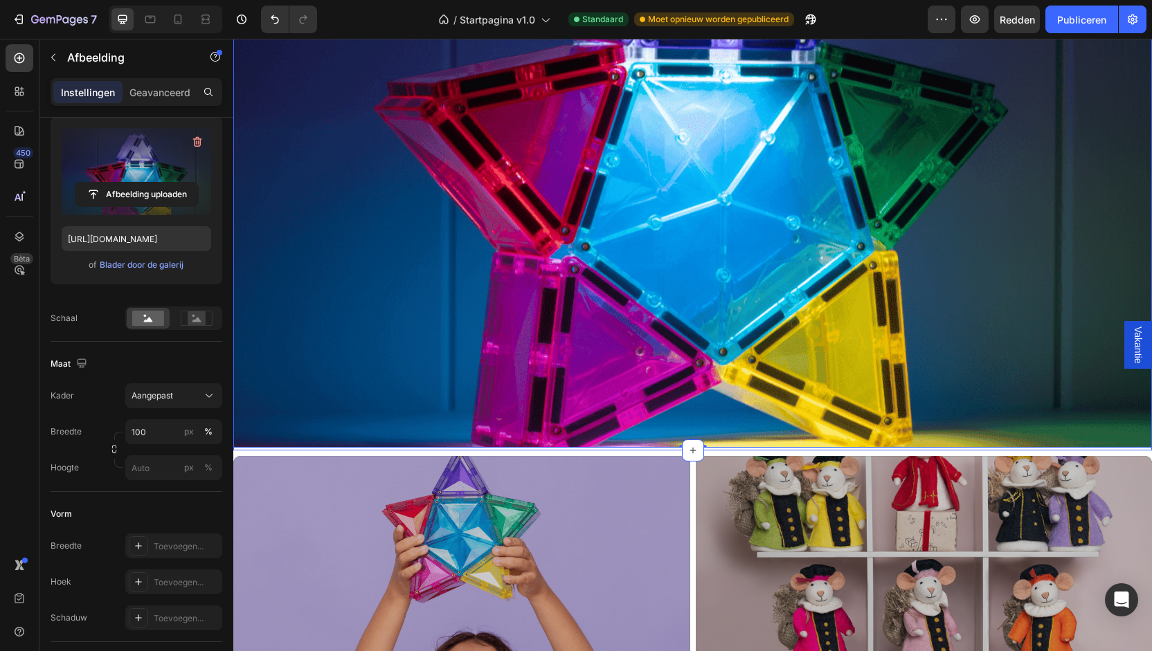
drag, startPoint x: 689, startPoint y: 441, endPoint x: 689, endPoint y: 431, distance: 10.4
click at [689, 431] on div "De Grote Wolf - Speelgoedwinkel Nuenen Heading De plek waar je speelgoed kan be…" at bounding box center [692, 51] width 919 height 799
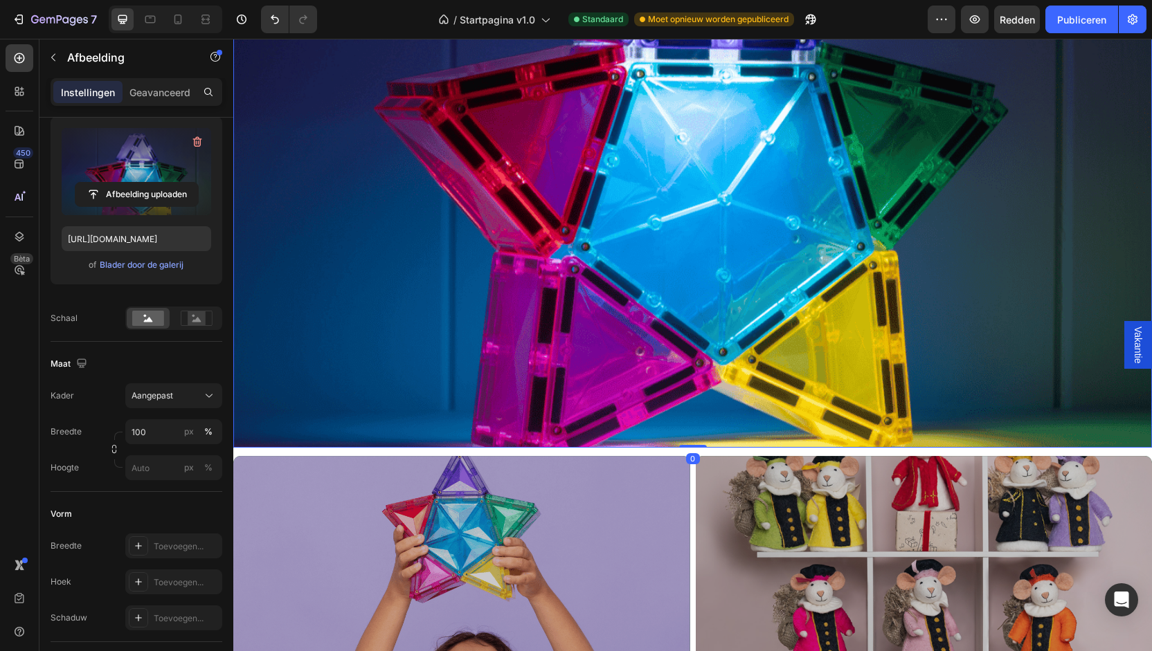
drag, startPoint x: 693, startPoint y: 437, endPoint x: 694, endPoint y: 316, distance: 120.4
click at [694, 316] on div "Image 0" at bounding box center [692, 103] width 919 height 689
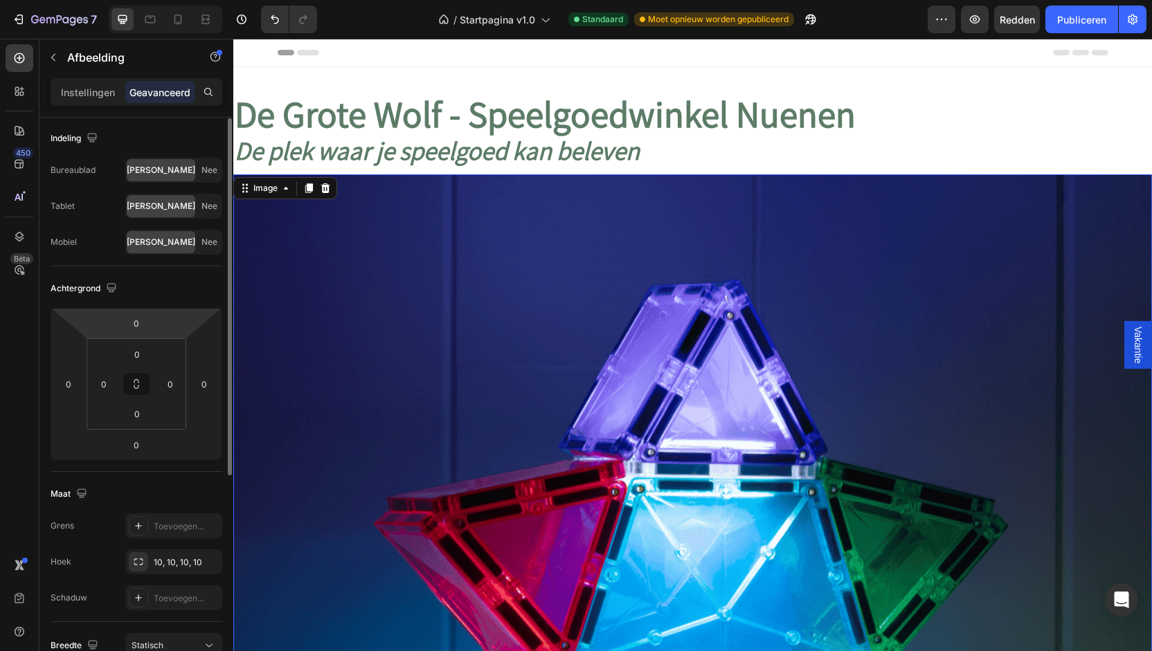
scroll to position [0, 0]
click at [94, 89] on font "Instellingen" at bounding box center [88, 93] width 54 height 12
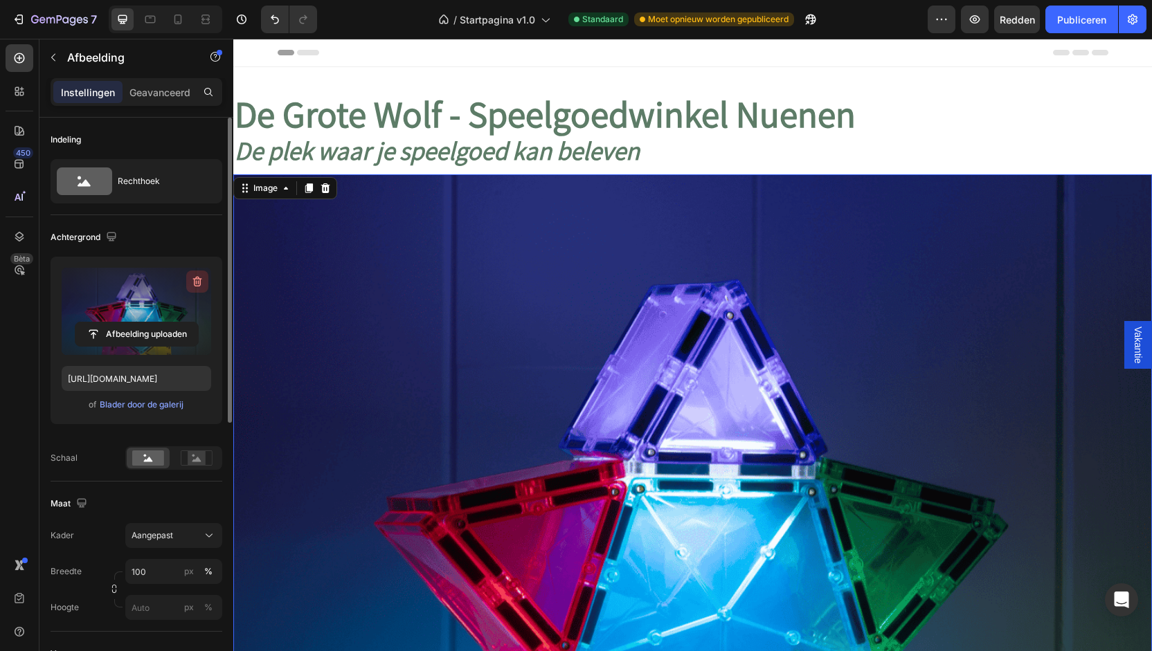
click at [199, 279] on icon "button" at bounding box center [197, 282] width 14 height 14
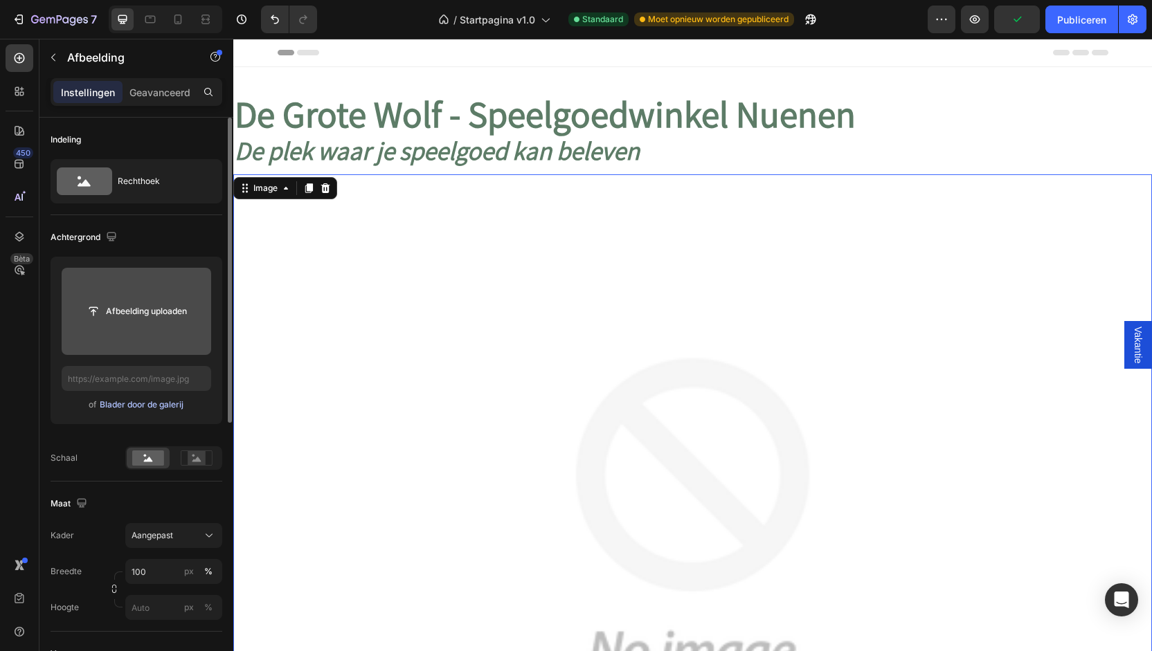
click at [150, 403] on font "Blader door de galerij" at bounding box center [142, 404] width 84 height 10
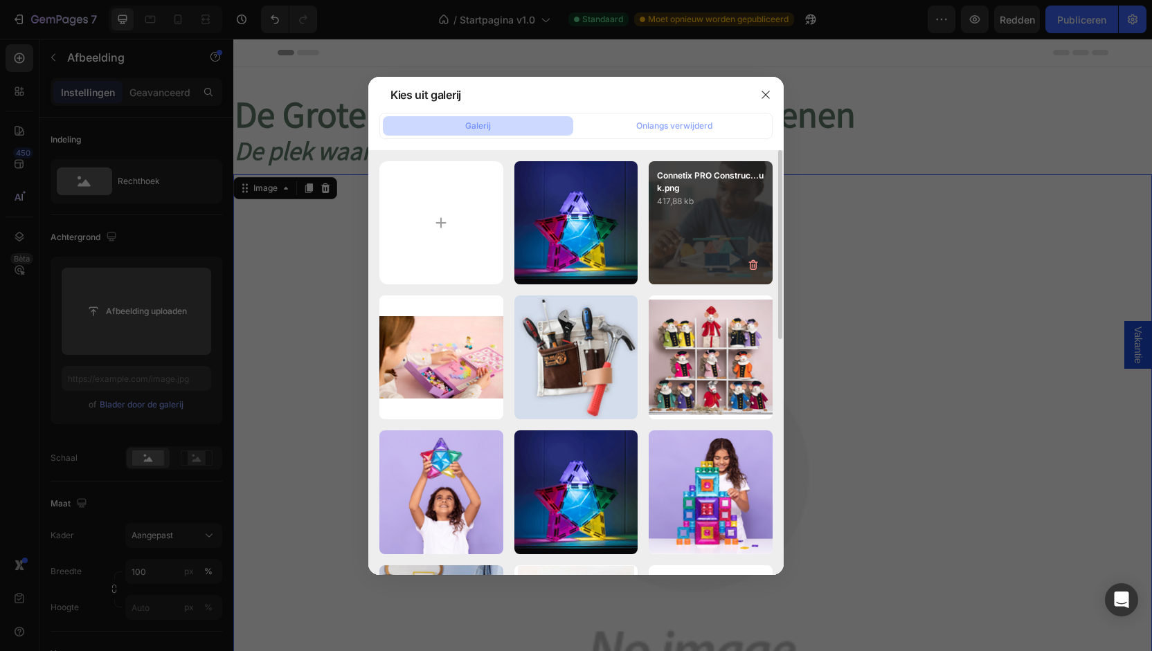
click at [706, 228] on div "Connetix PRO Construc...uk.png 417,88 kb" at bounding box center [711, 223] width 124 height 124
type input "[URL][DOMAIN_NAME]"
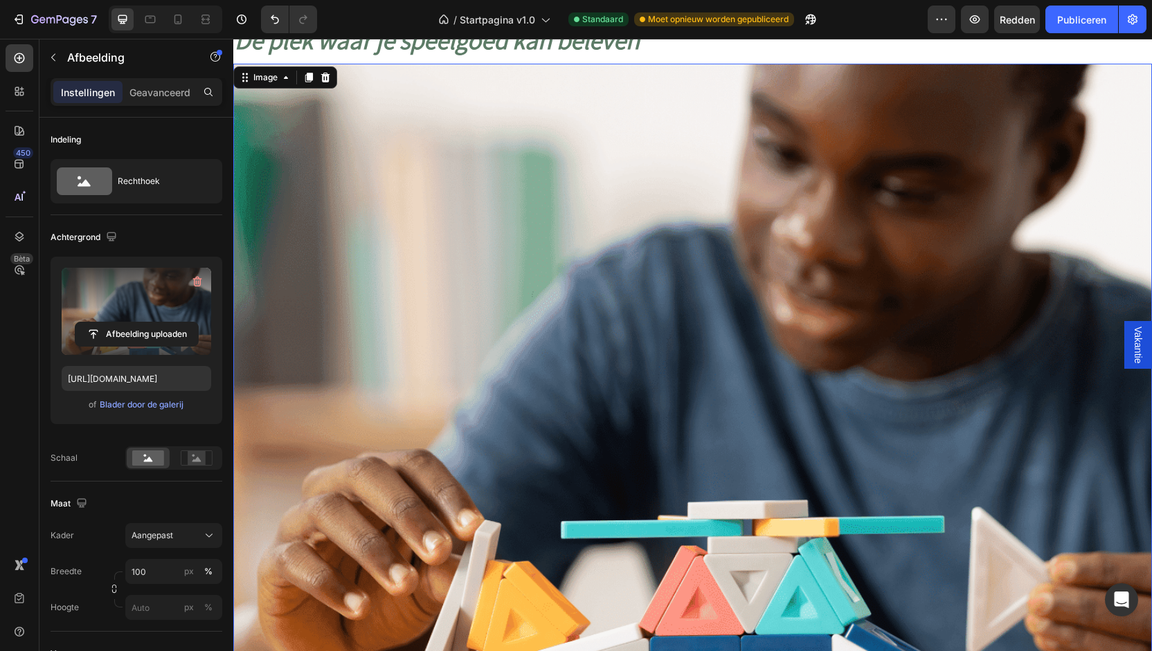
scroll to position [208, 0]
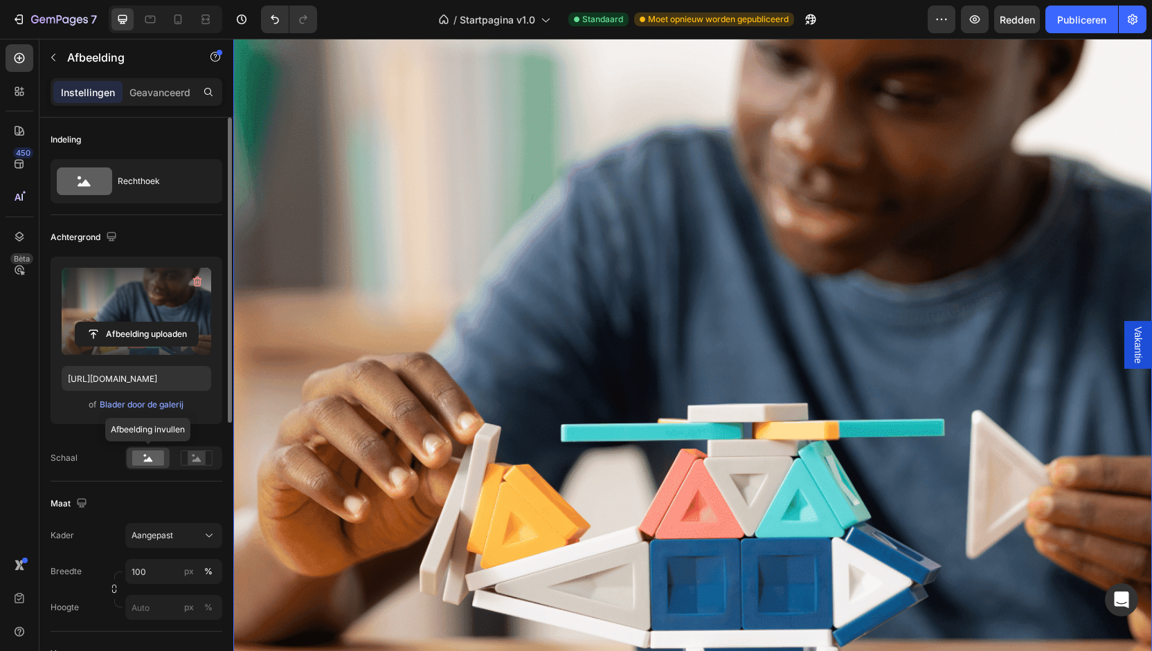
click at [152, 457] on rect at bounding box center [148, 458] width 32 height 15
click at [154, 525] on button "Aangepast" at bounding box center [173, 535] width 97 height 25
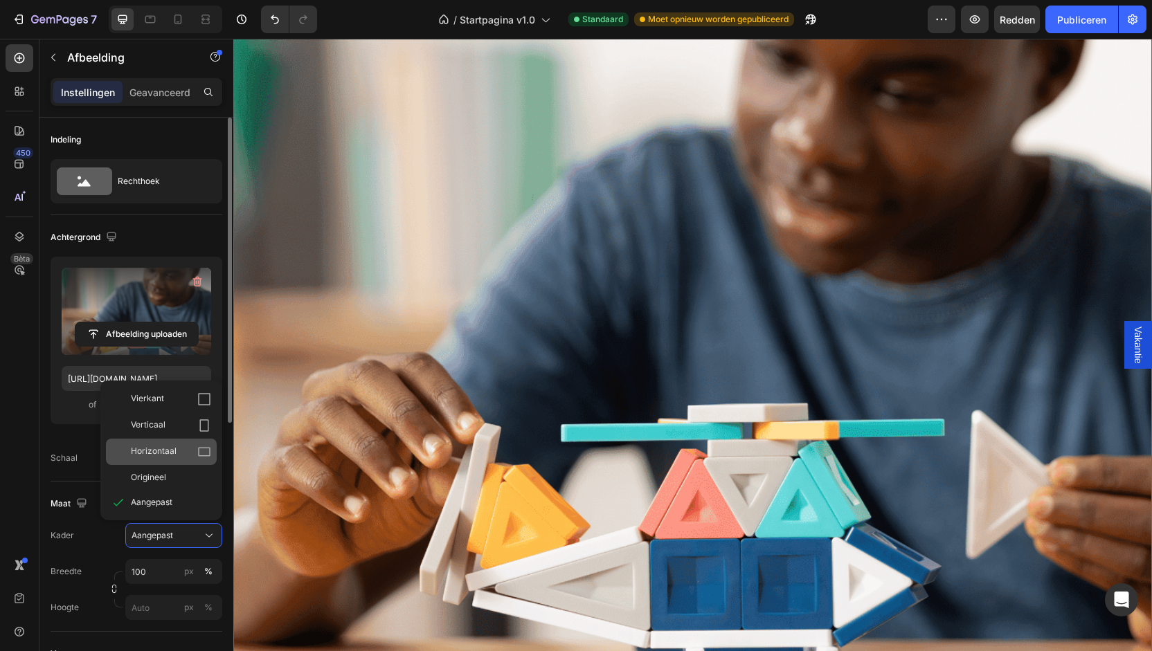
click at [157, 451] on font "Horizontaal" at bounding box center [154, 451] width 46 height 10
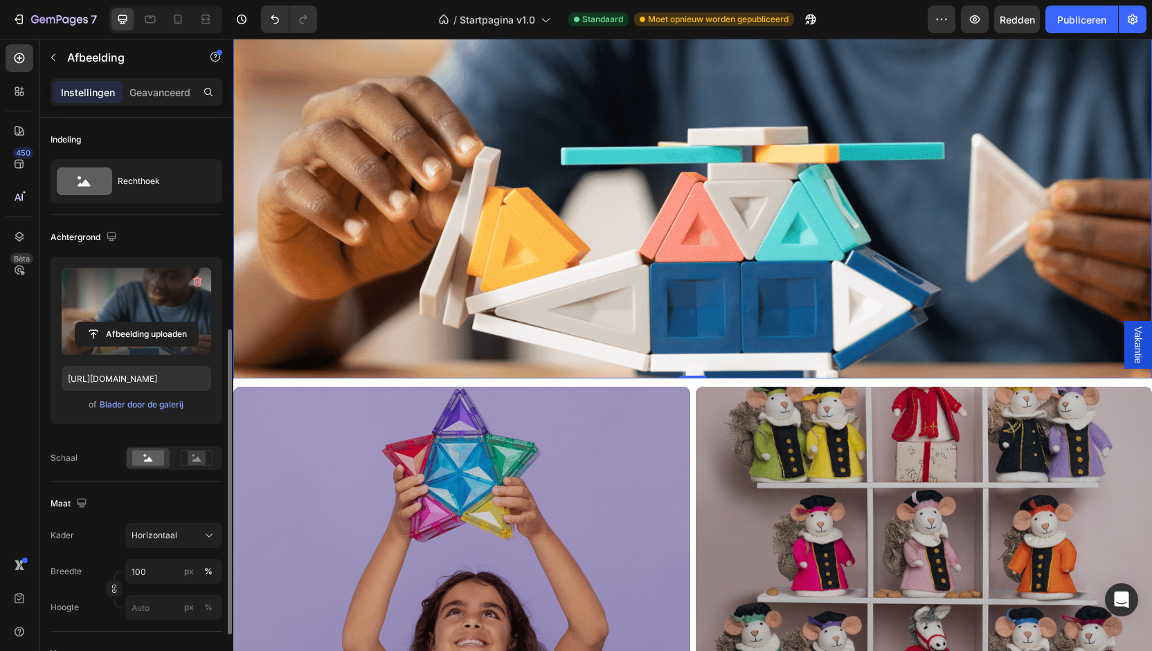
scroll to position [138, 0]
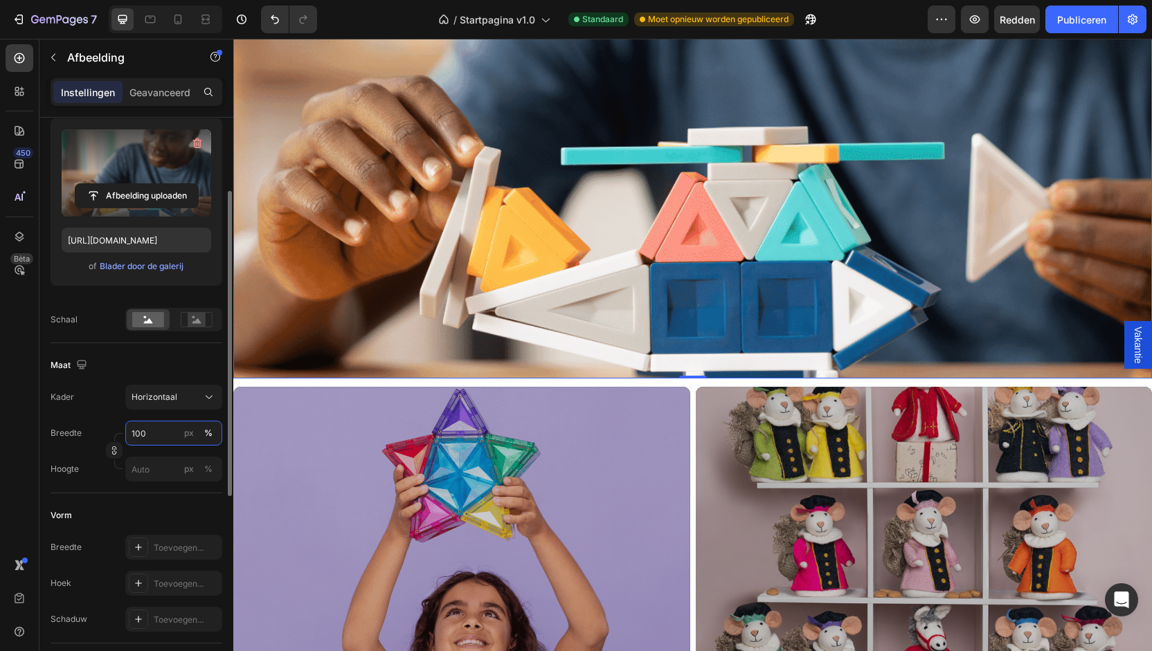
click at [158, 434] on input "100" at bounding box center [173, 433] width 97 height 25
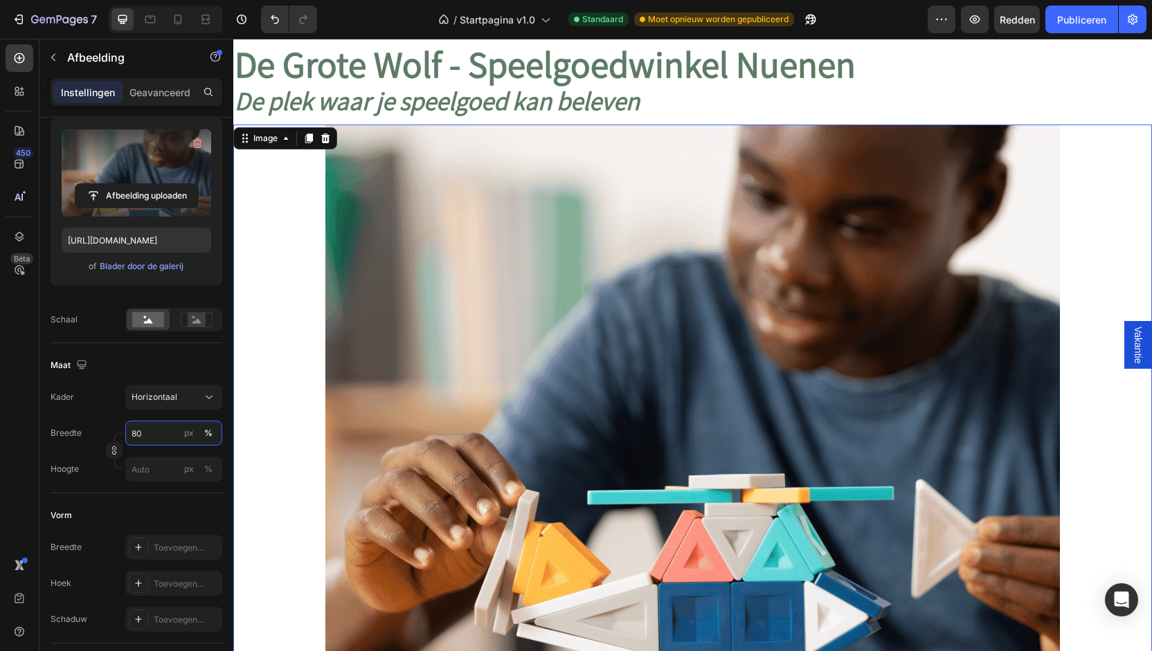
scroll to position [0, 0]
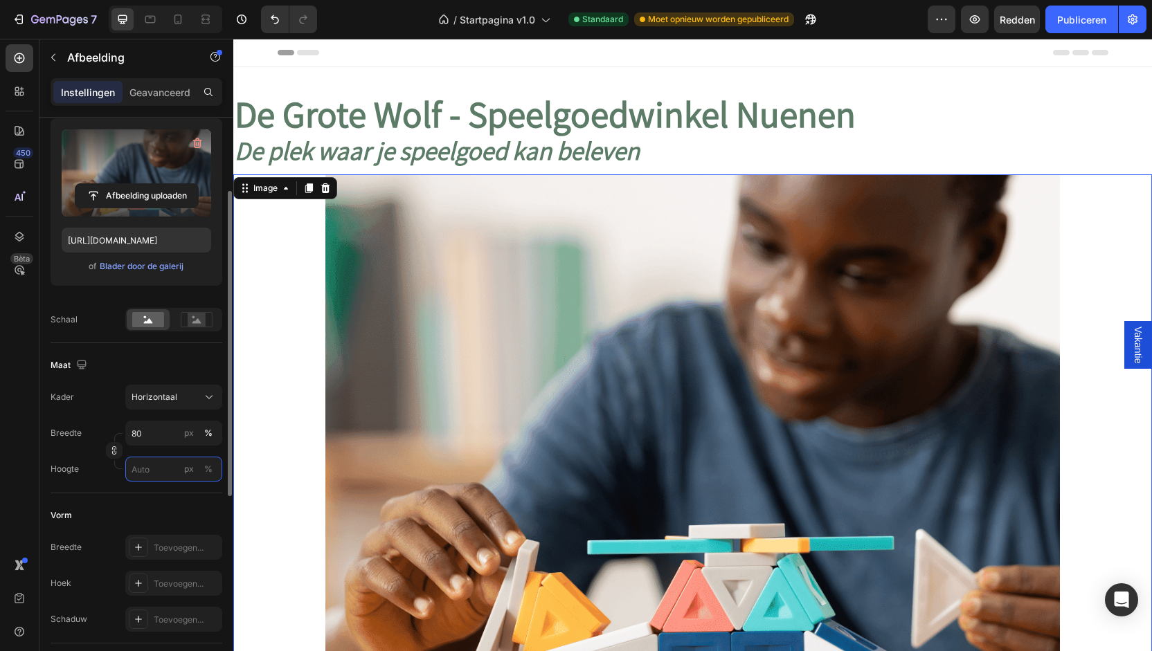
click at [143, 471] on input "px %" at bounding box center [173, 469] width 97 height 25
type input "11"
type input "8"
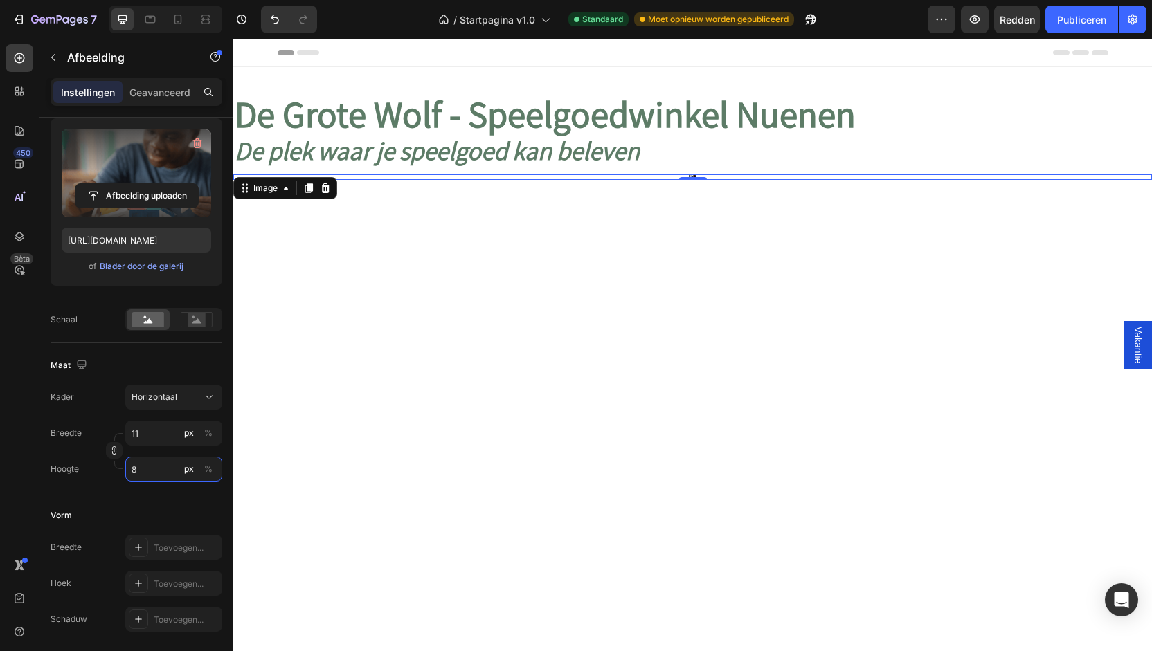
type input "107"
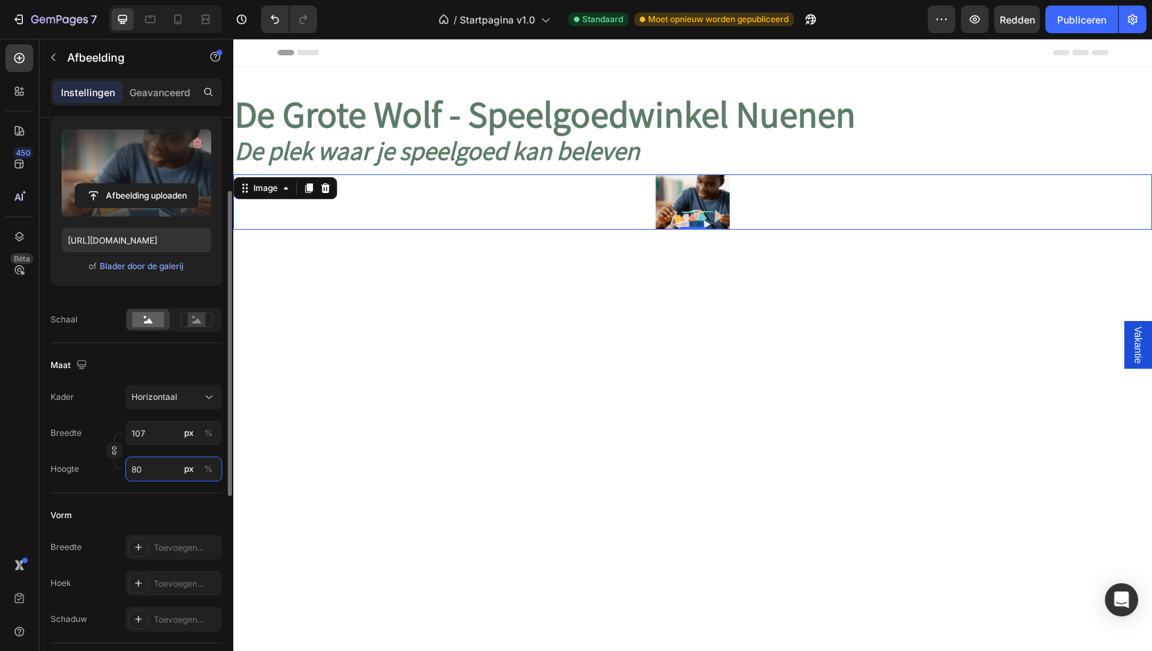
click at [142, 474] on input "80" at bounding box center [173, 469] width 97 height 25
click at [139, 473] on input "80" at bounding box center [173, 469] width 97 height 25
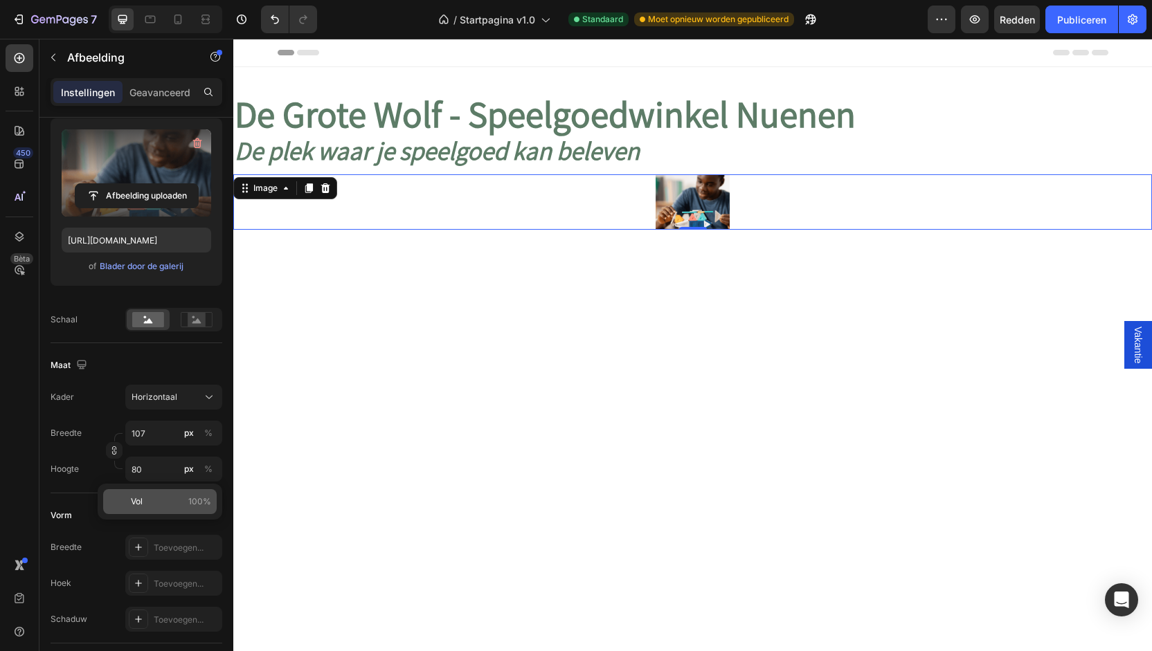
click at [138, 505] on font "Vol" at bounding box center [137, 501] width 12 height 10
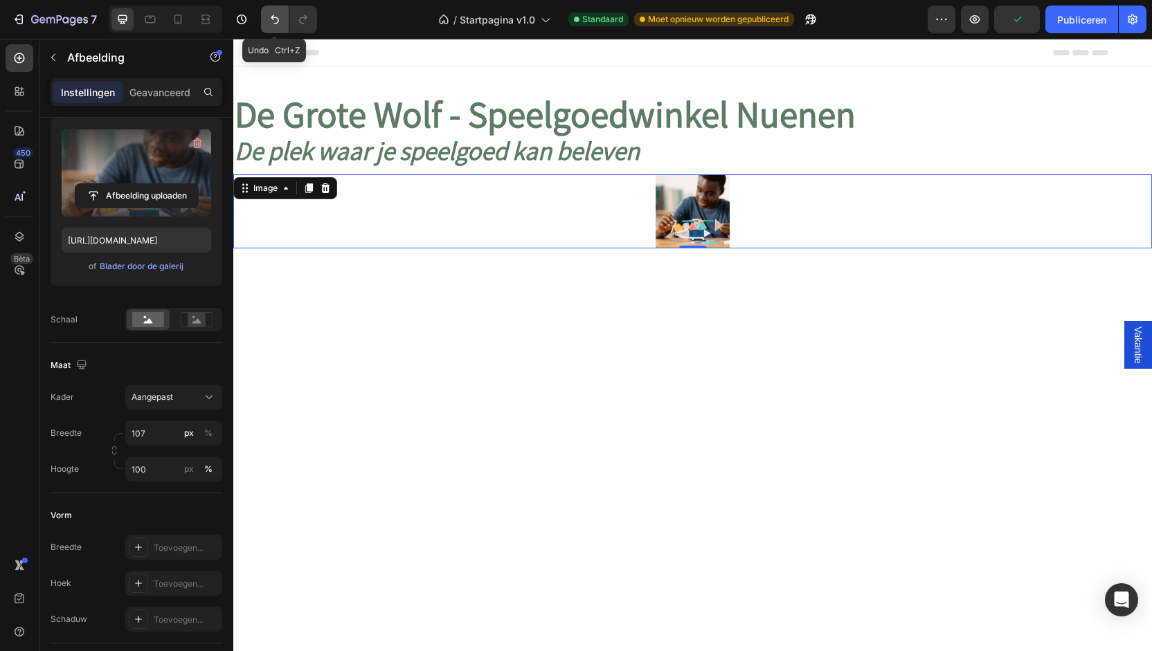
click at [282, 18] on button "Ongedaan maken/Opnieuw uitvoeren" at bounding box center [275, 20] width 28 height 28
type input "80"
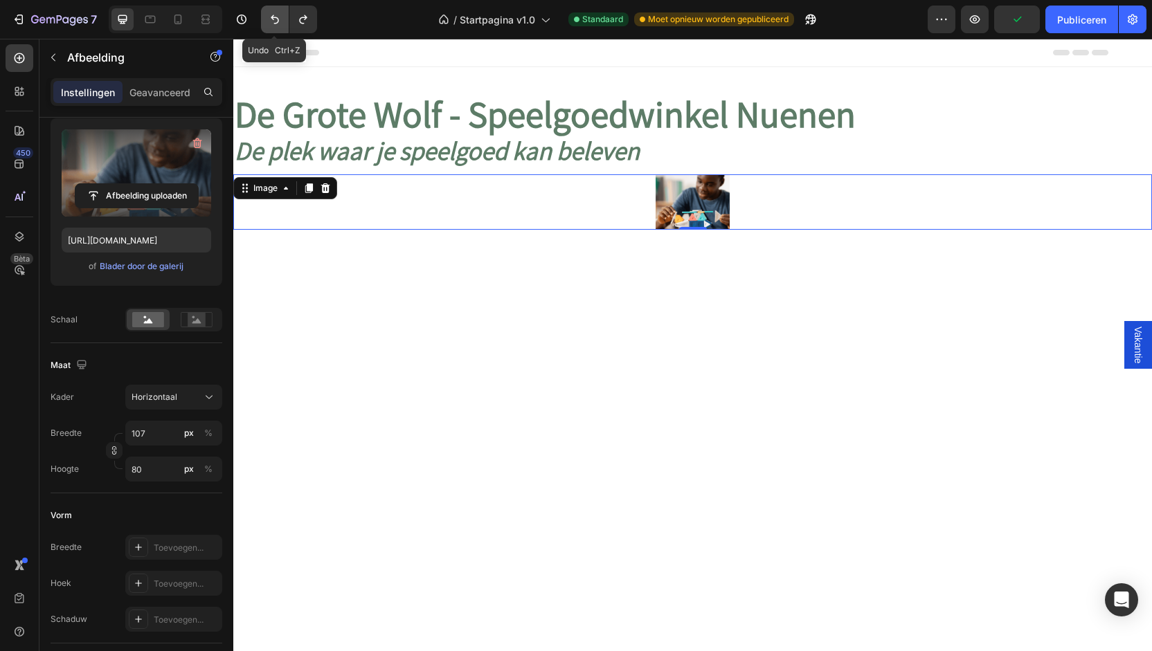
click at [282, 18] on button "Ongedaan maken/Opnieuw uitvoeren" at bounding box center [275, 20] width 28 height 28
click at [274, 17] on icon "Ongedaan maken/Opnieuw uitvoeren" at bounding box center [275, 19] width 8 height 9
type input "80"
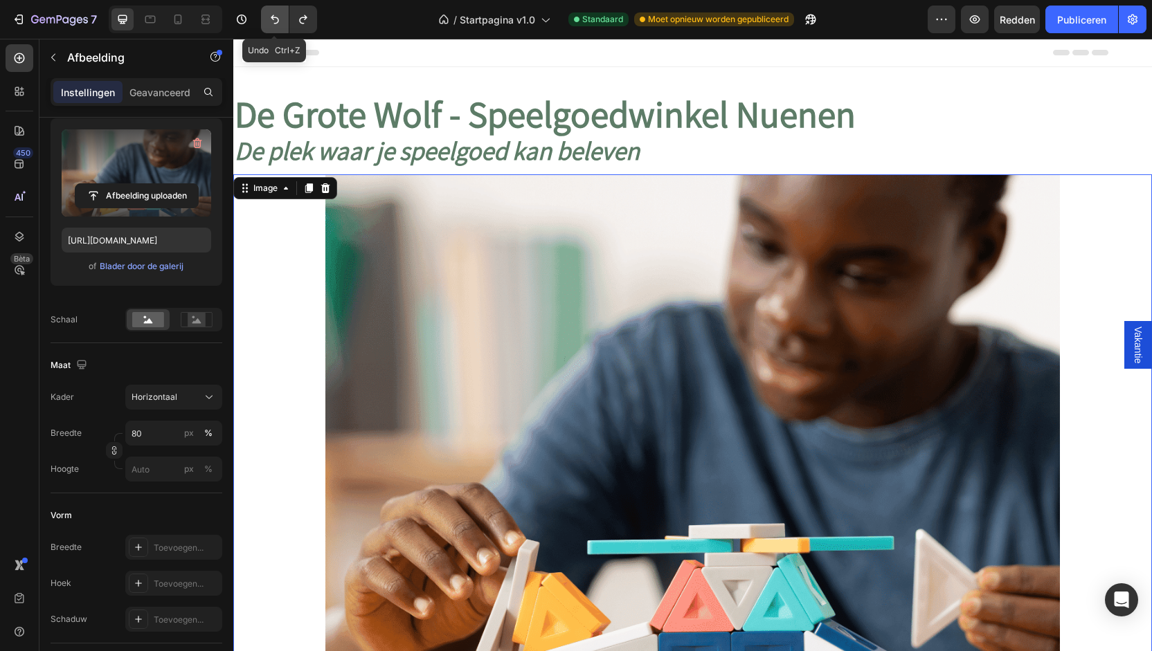
click at [275, 20] on icon "Ongedaan maken/Opnieuw uitvoeren" at bounding box center [275, 19] width 14 height 14
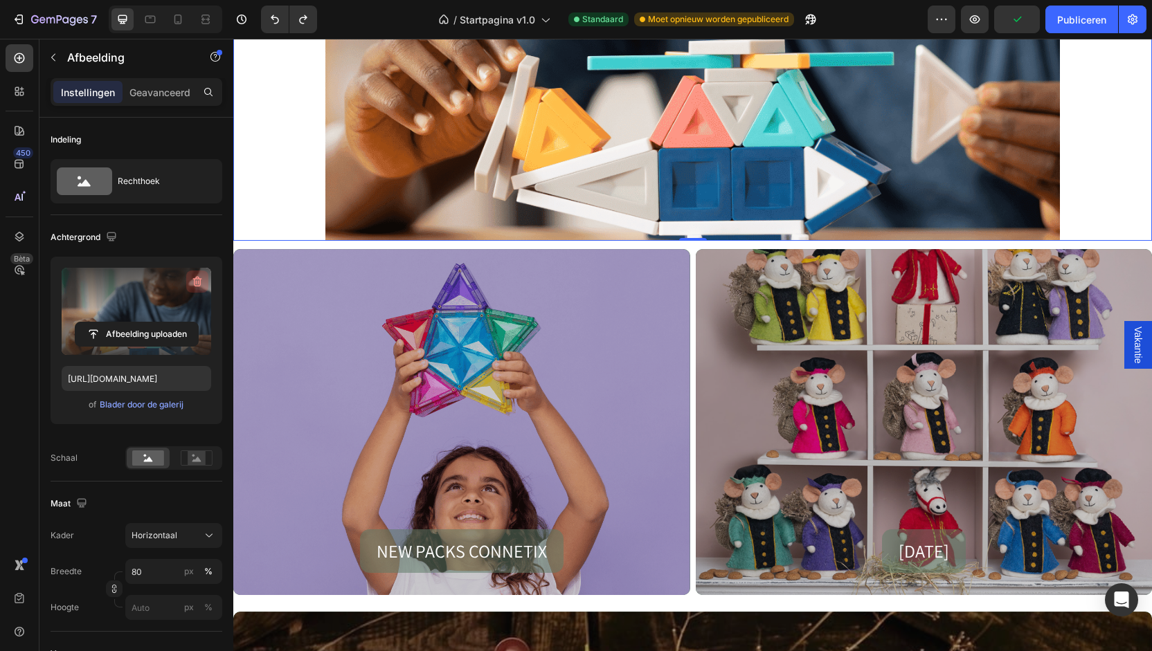
click at [198, 278] on icon "button" at bounding box center [197, 282] width 9 height 10
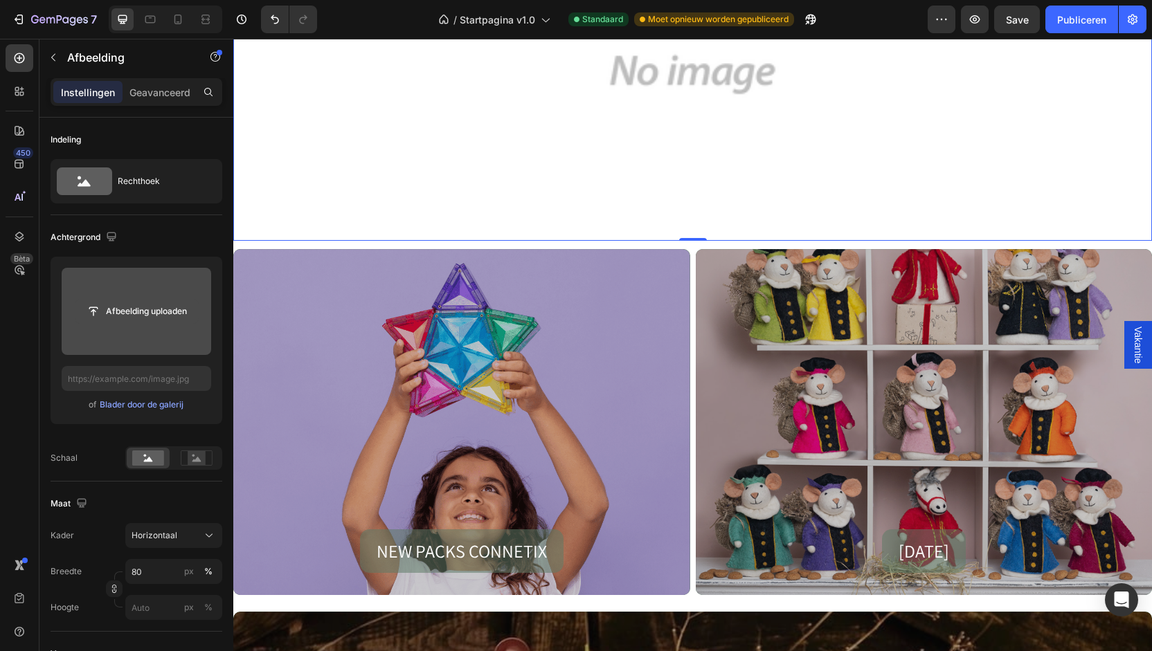
click at [153, 307] on input "file" at bounding box center [136, 312] width 123 height 24
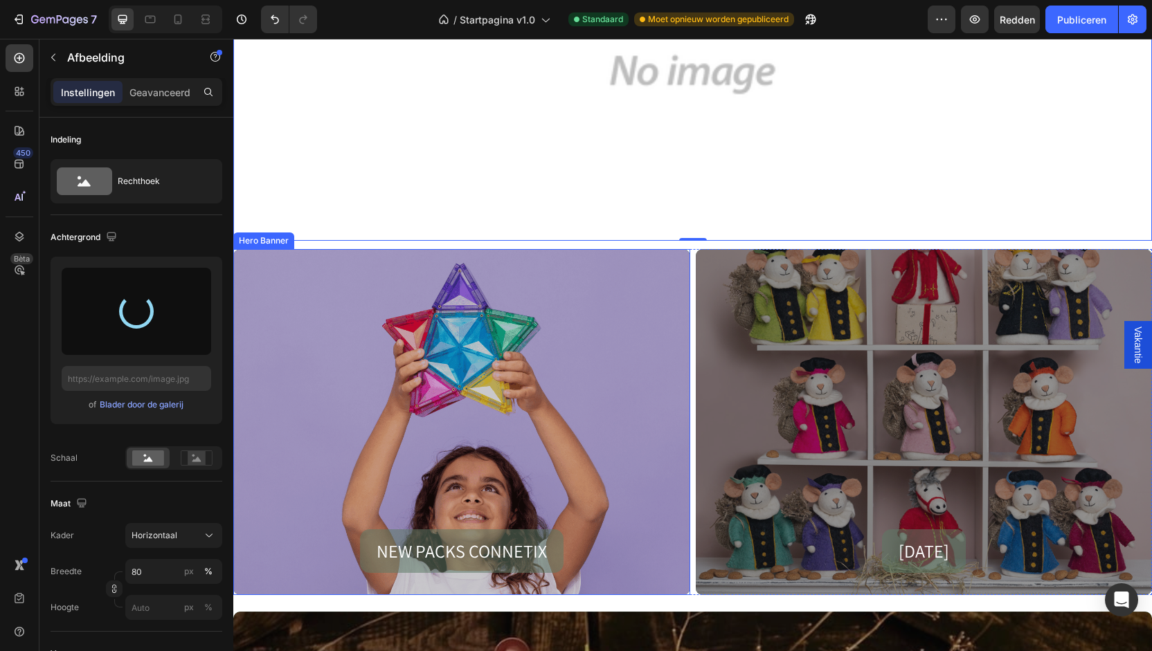
type input "[URL][DOMAIN_NAME]"
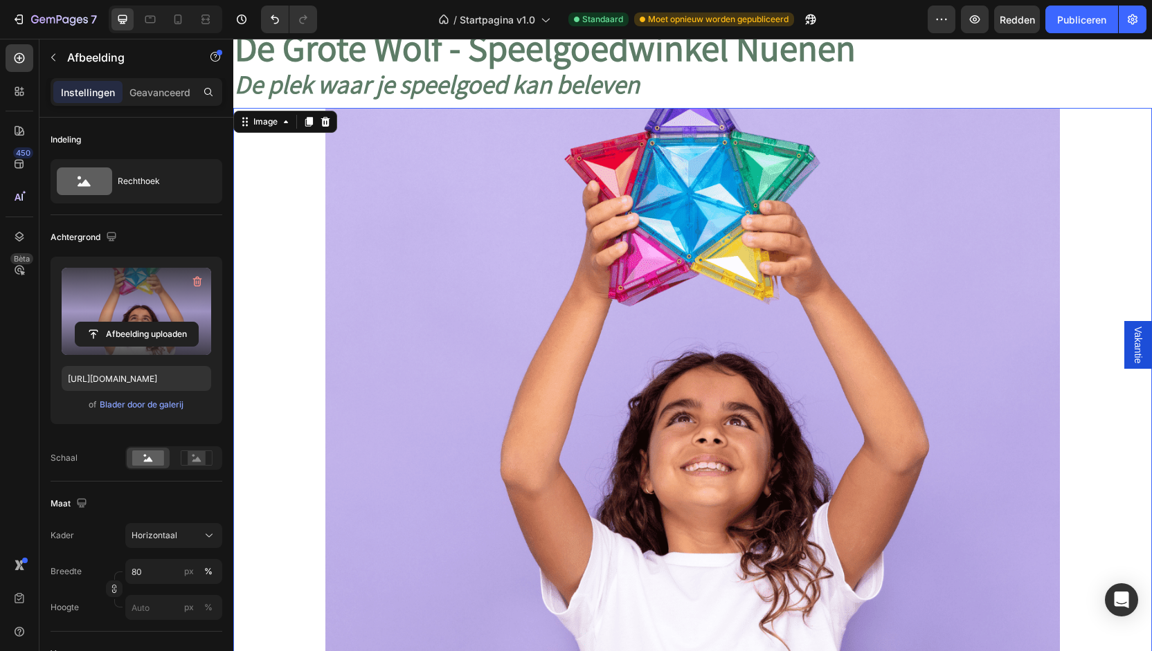
scroll to position [138, 0]
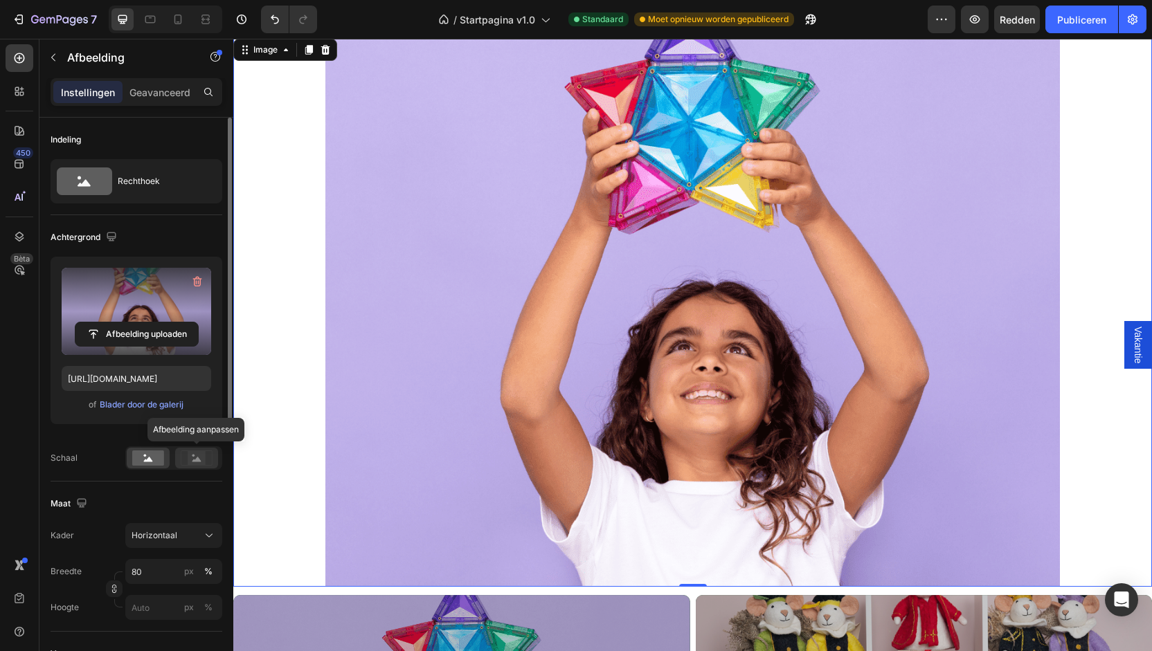
click at [191, 454] on rect at bounding box center [197, 458] width 18 height 14
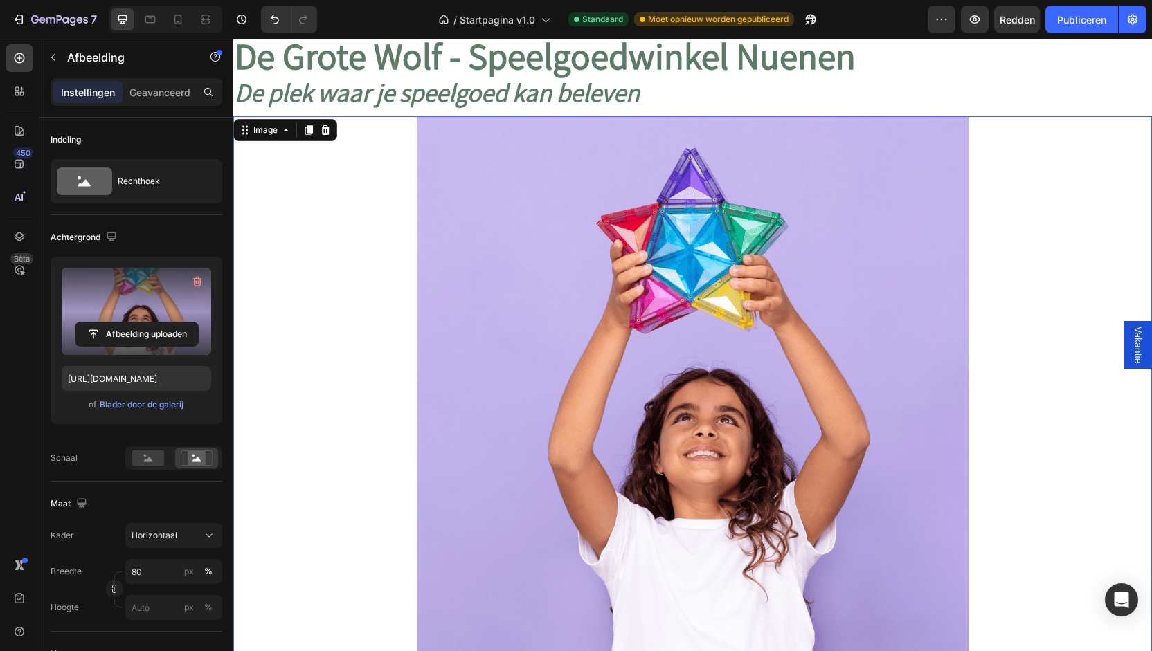
scroll to position [0, 0]
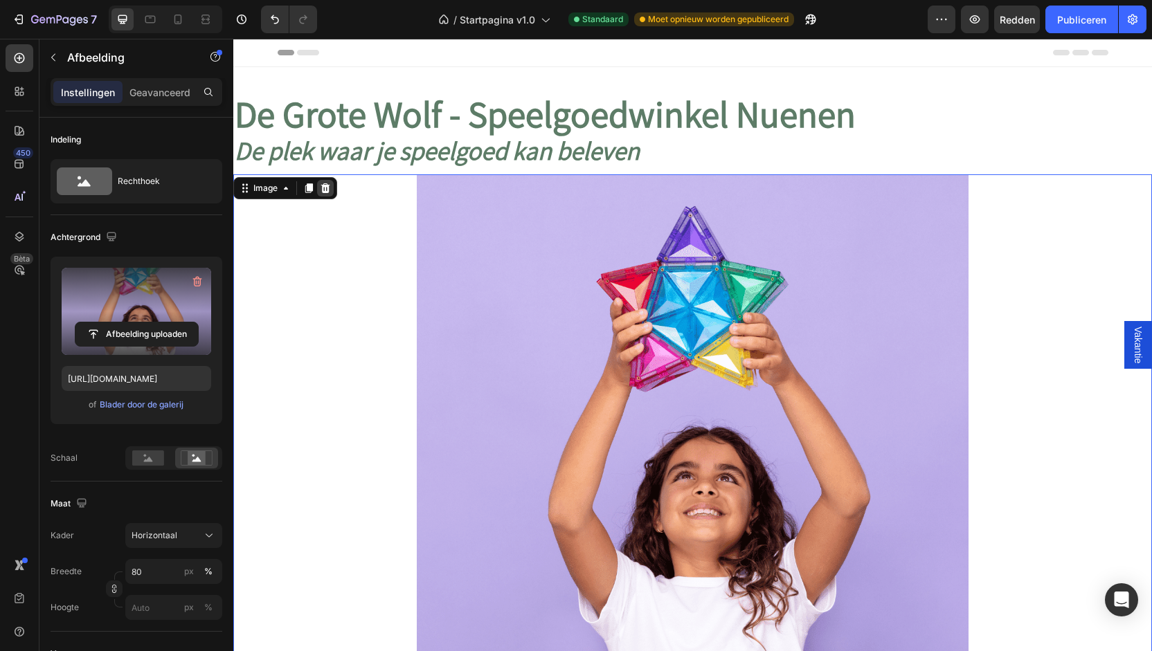
click at [328, 190] on icon at bounding box center [325, 188] width 9 height 10
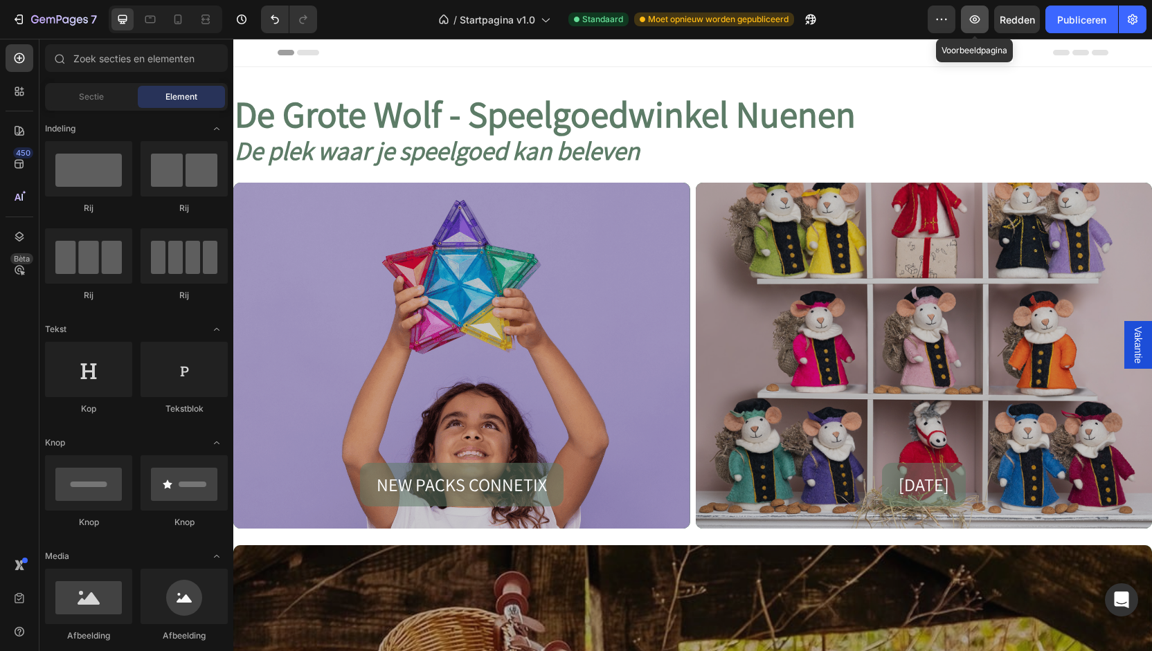
click at [972, 17] on icon "button" at bounding box center [975, 19] width 10 height 8
click at [1078, 24] on font "Publiceren" at bounding box center [1081, 20] width 49 height 12
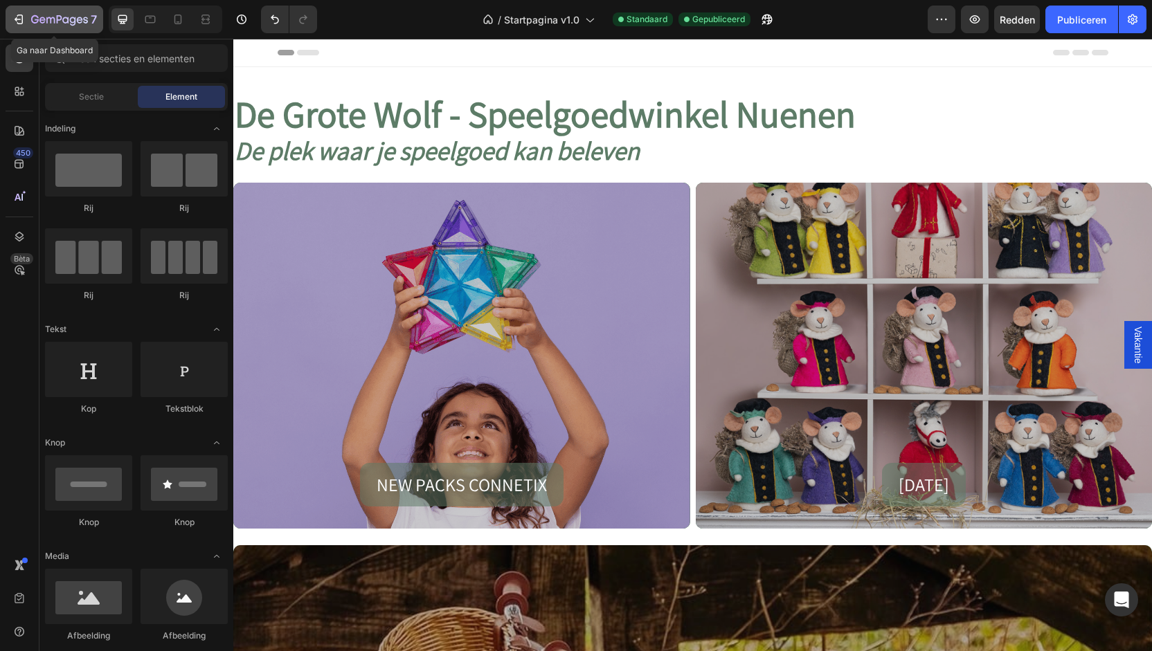
click at [46, 19] on icon "button" at bounding box center [50, 20] width 8 height 6
